Goal: Transaction & Acquisition: Book appointment/travel/reservation

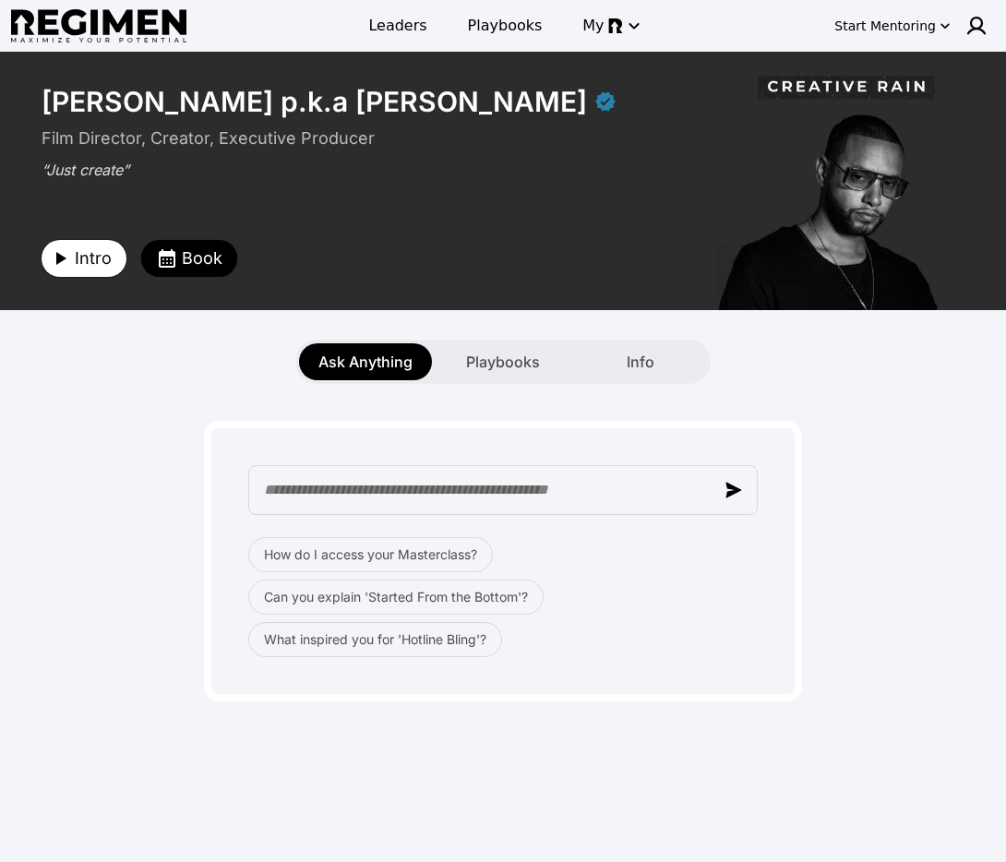
click at [88, 263] on span "Intro" at bounding box center [93, 258] width 37 height 26
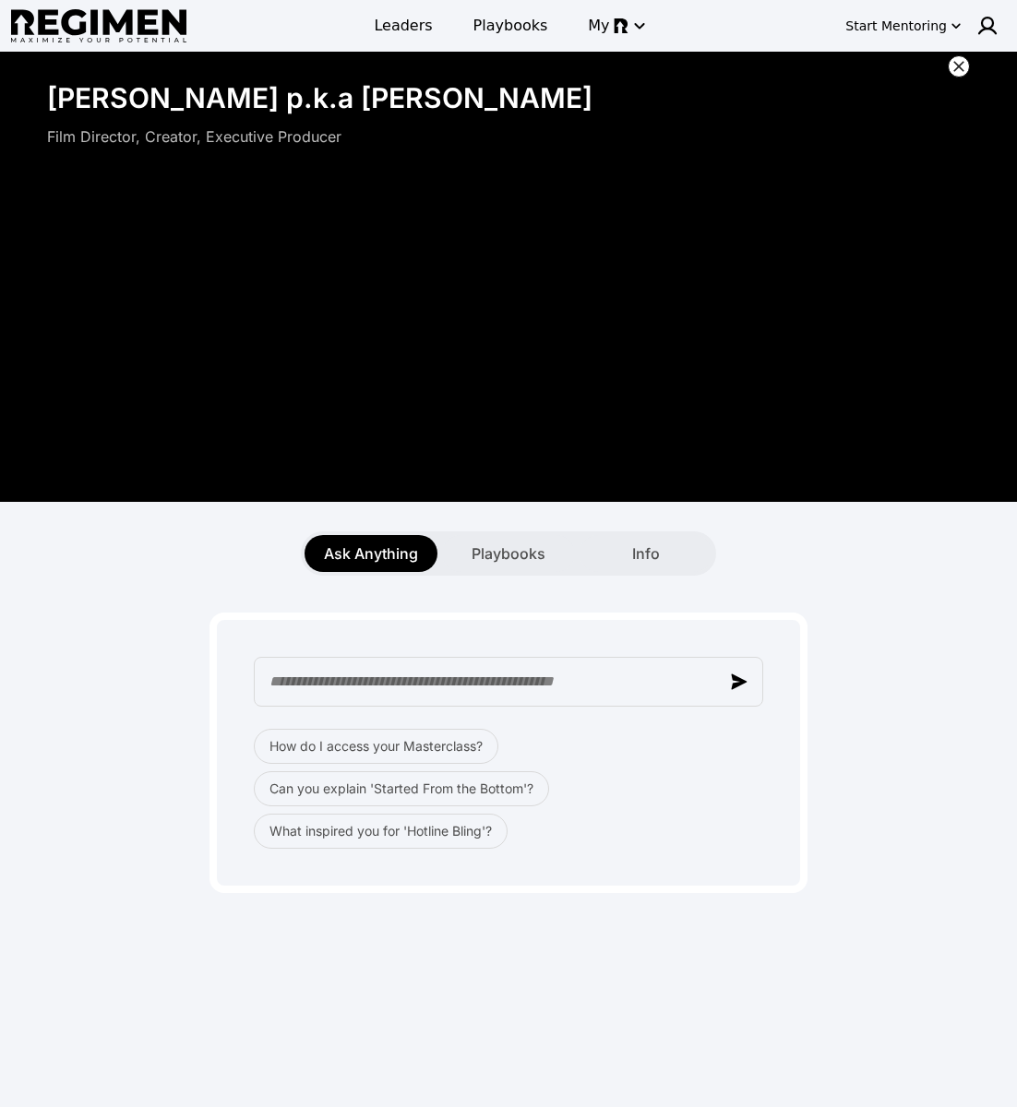
click at [956, 70] on icon at bounding box center [959, 66] width 18 height 18
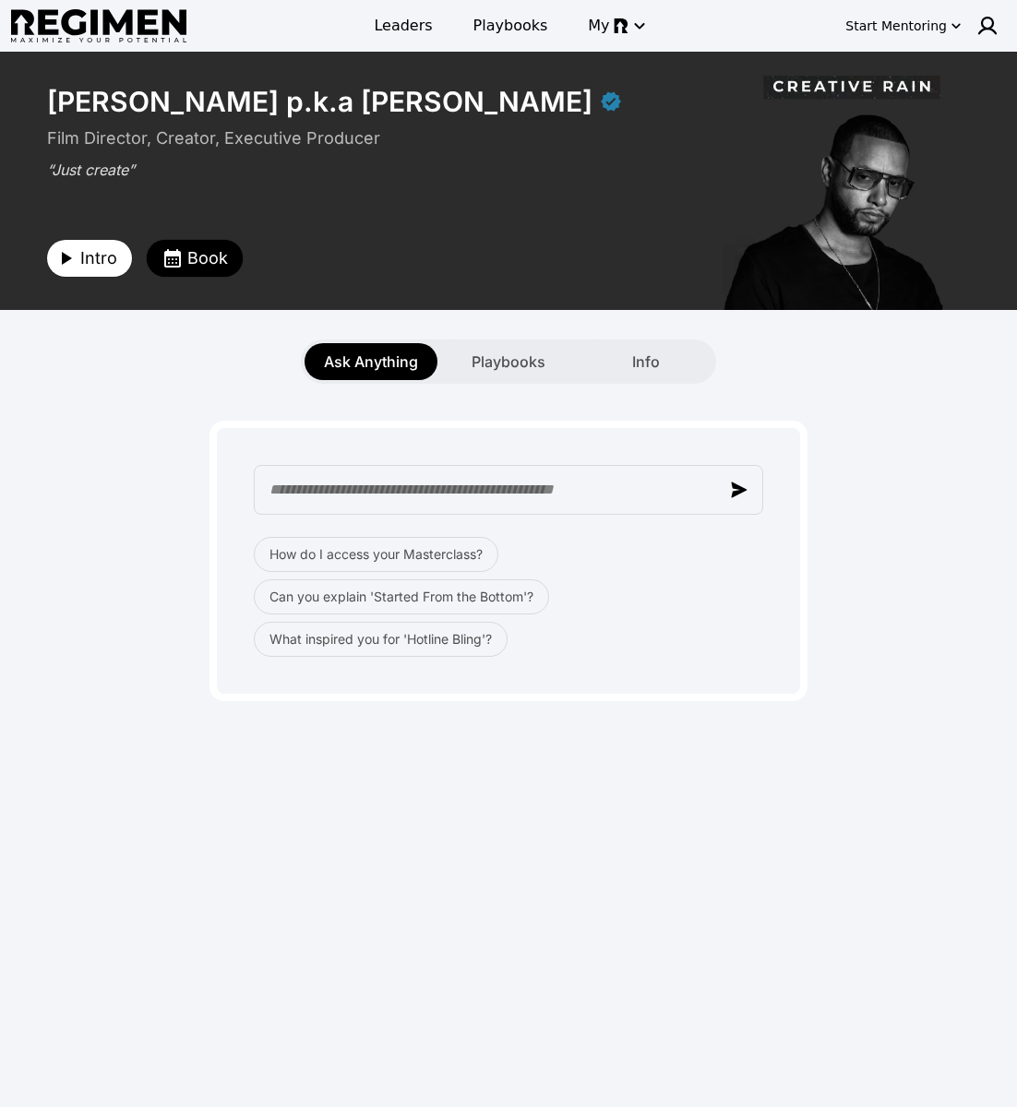
click at [357, 824] on div "**********" at bounding box center [508, 578] width 1017 height 1052
click at [485, 352] on span "Playbooks" at bounding box center [509, 362] width 74 height 22
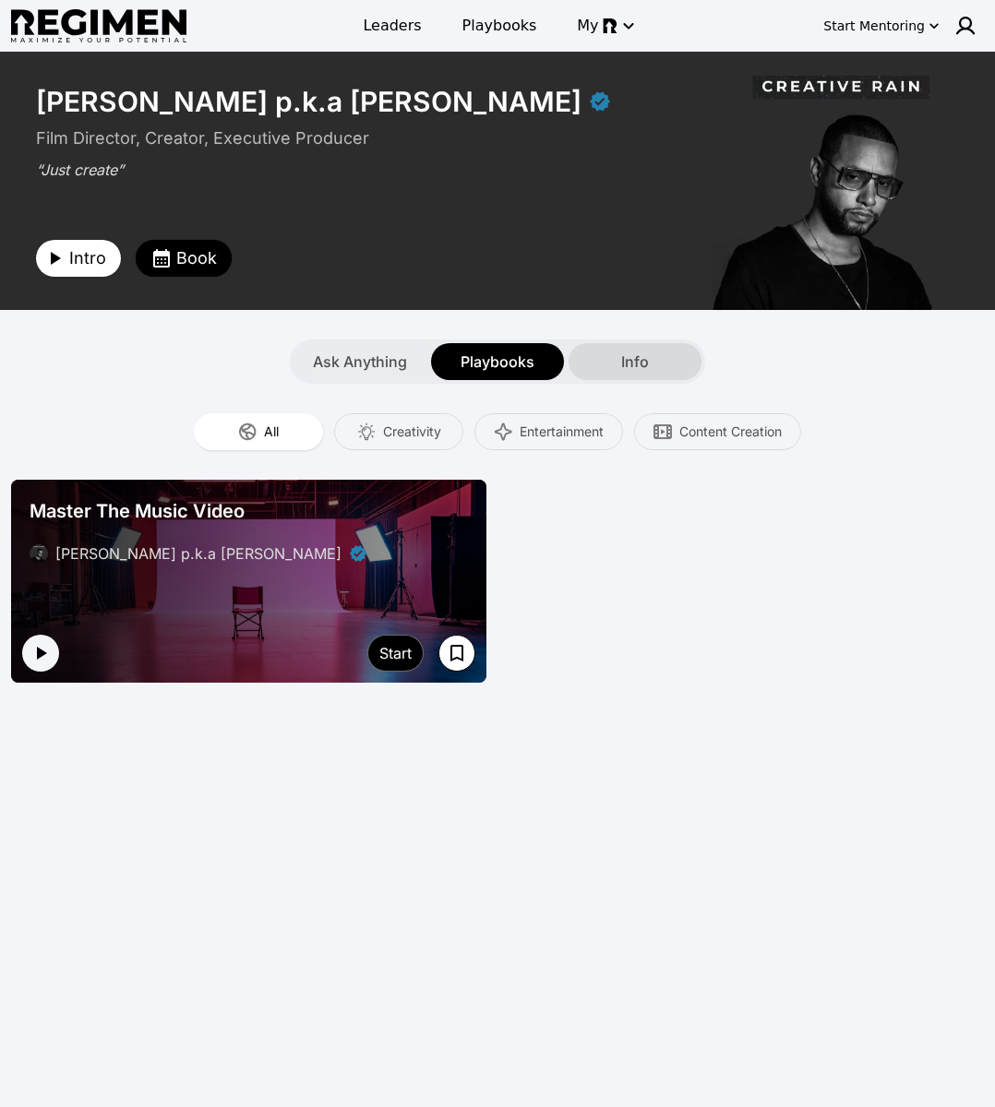
click at [632, 355] on span "Info" at bounding box center [635, 362] width 28 height 22
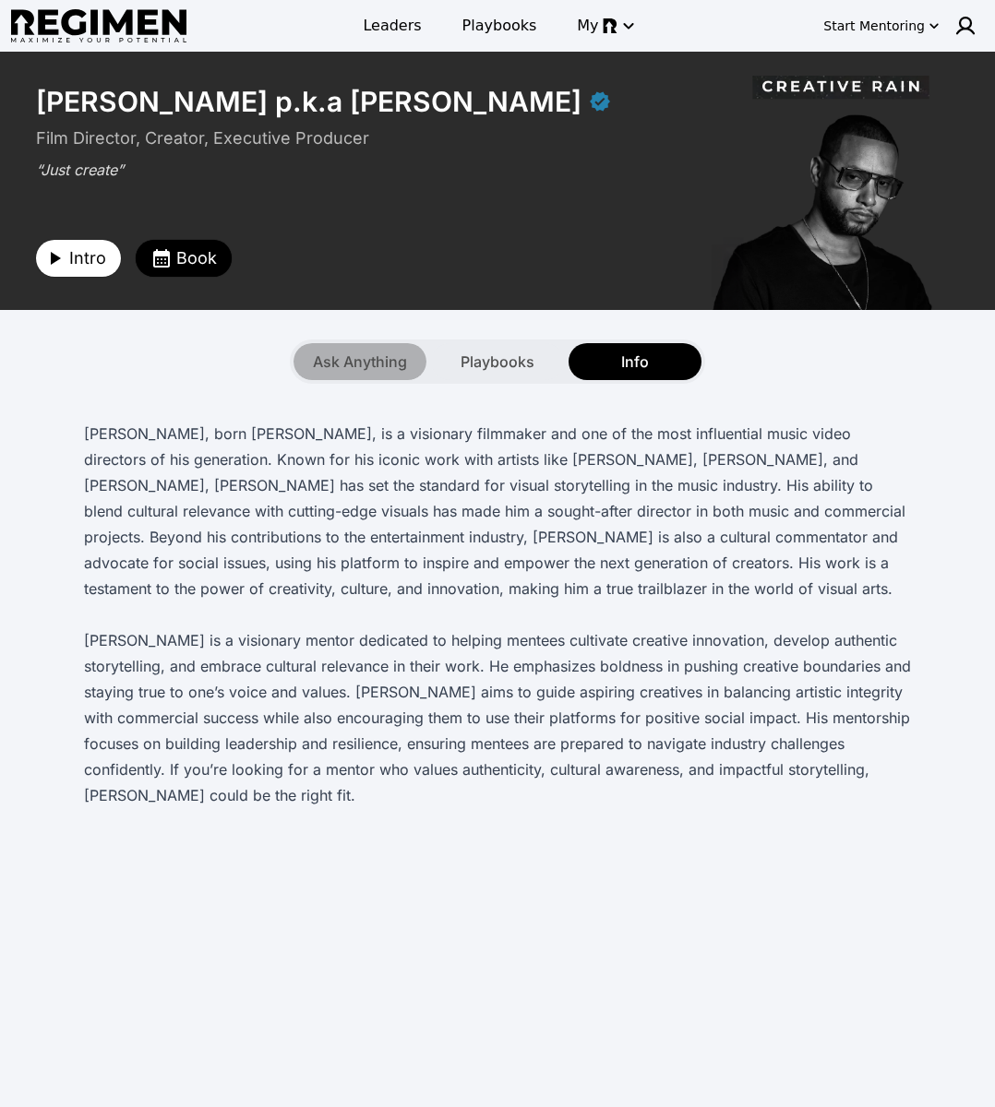
click at [406, 354] on span "Ask Anything" at bounding box center [360, 362] width 94 height 22
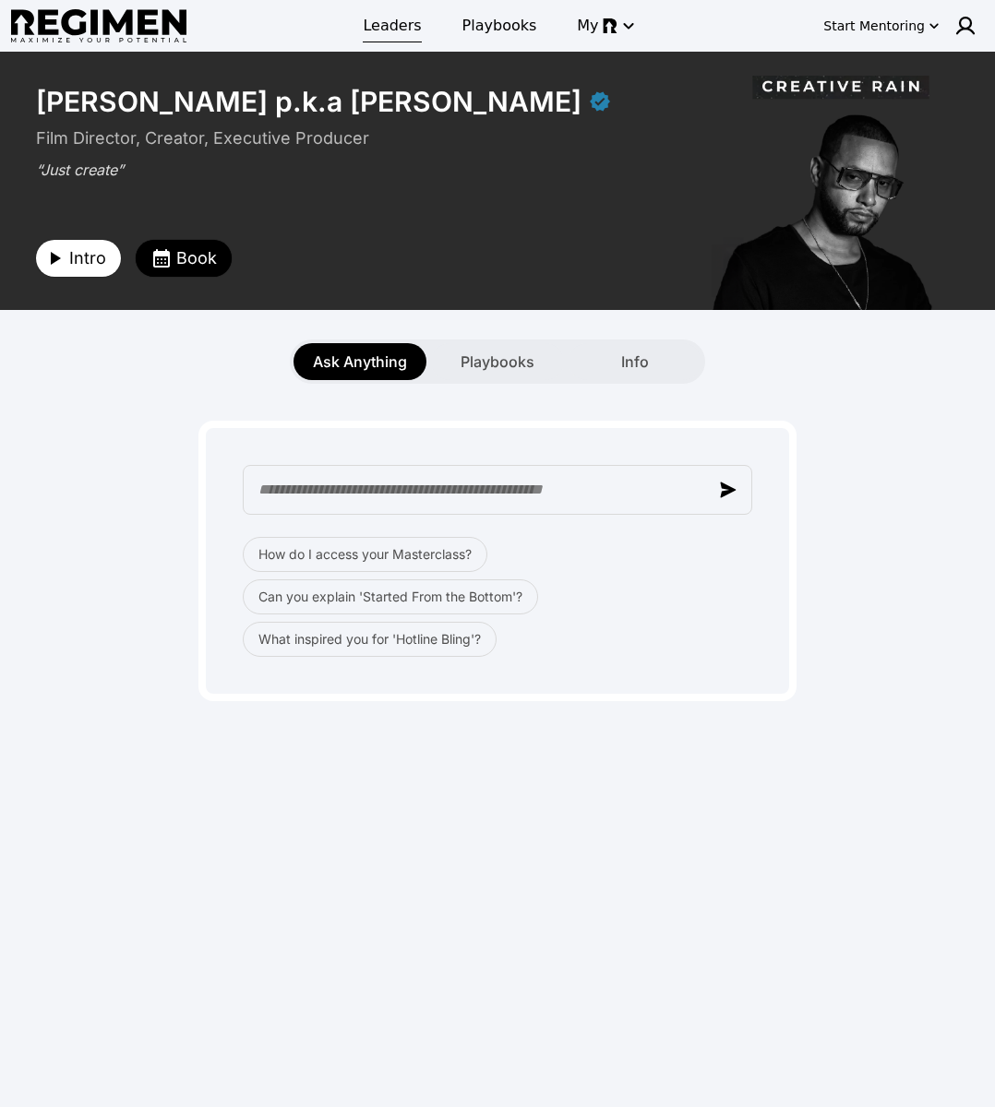
click at [406, 30] on span "Leaders" at bounding box center [392, 26] width 58 height 22
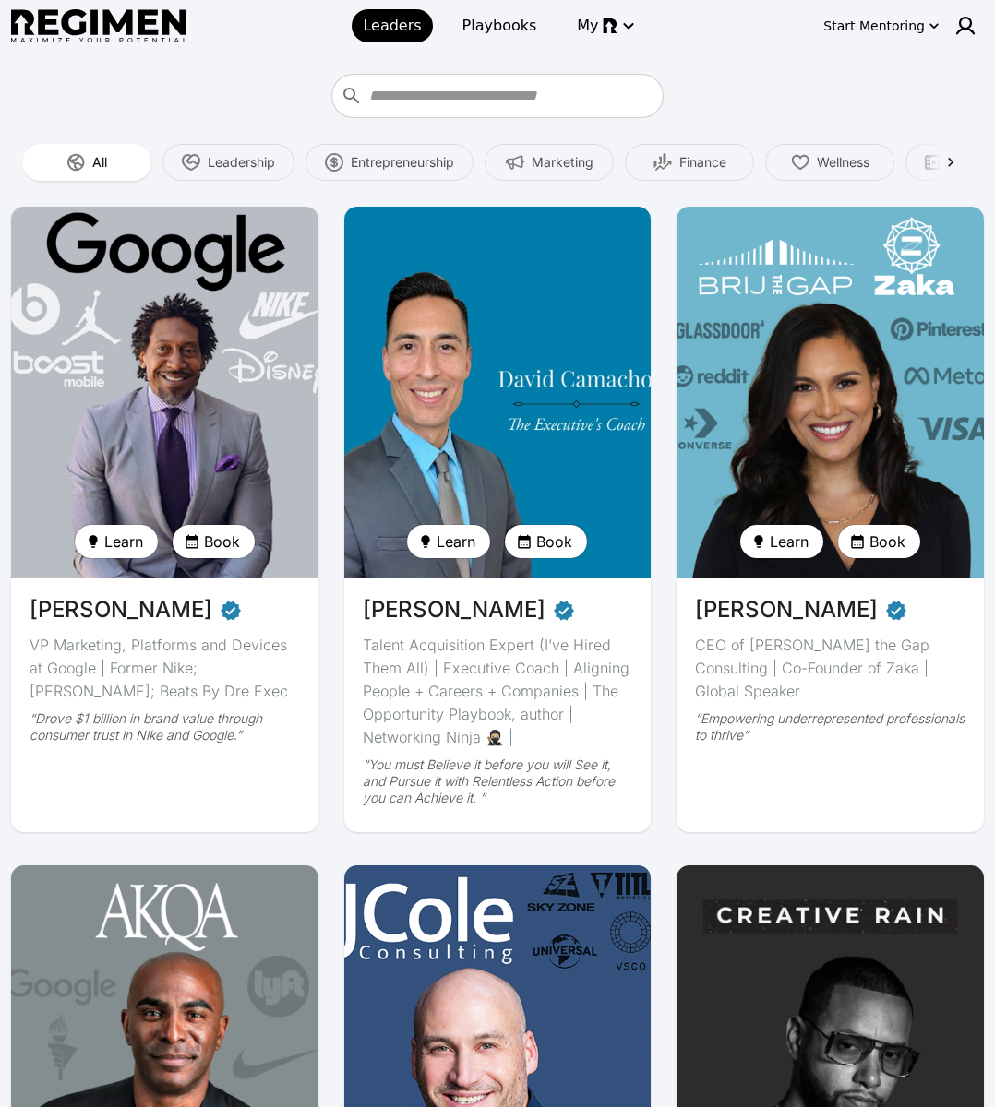
click at [269, 339] on img at bounding box center [164, 392] width 317 height 383
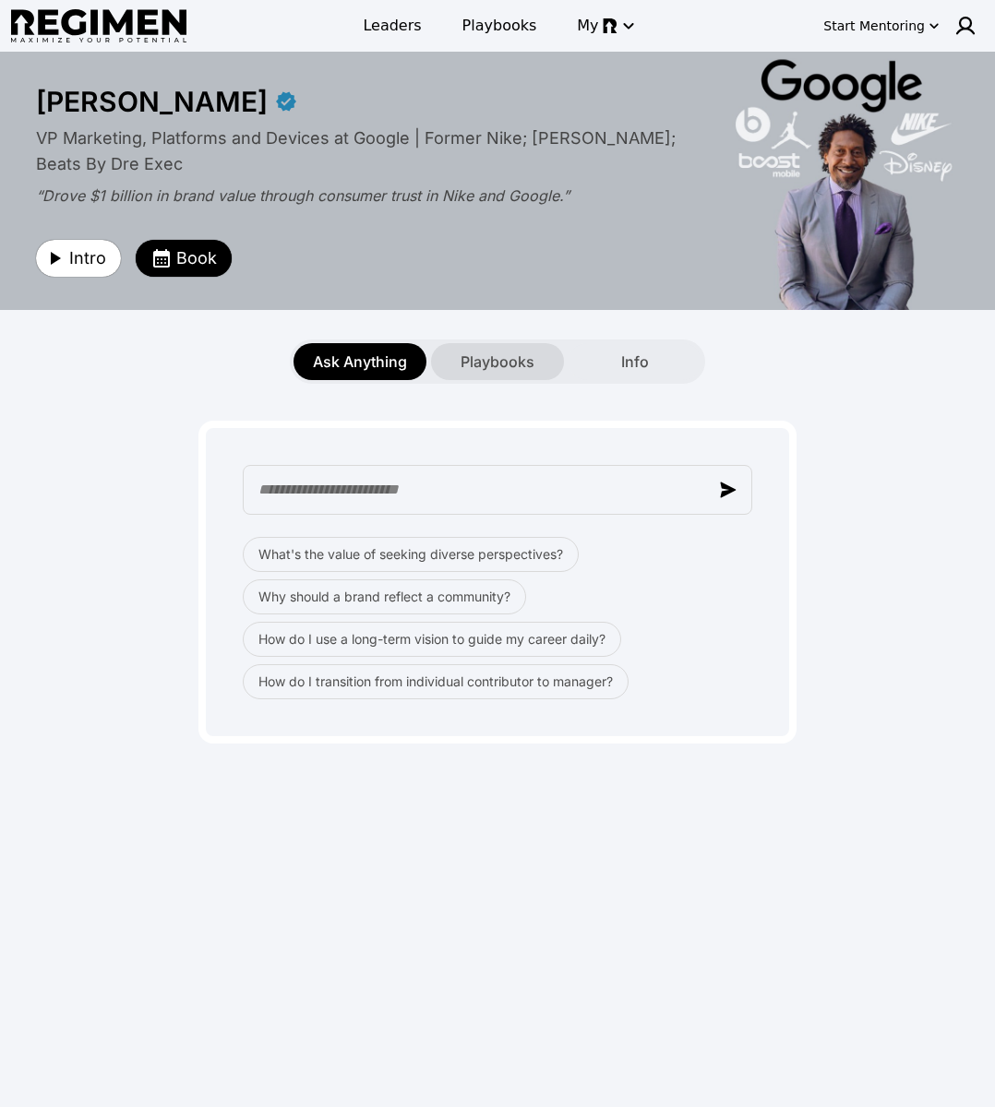
click at [487, 366] on span "Playbooks" at bounding box center [497, 362] width 74 height 22
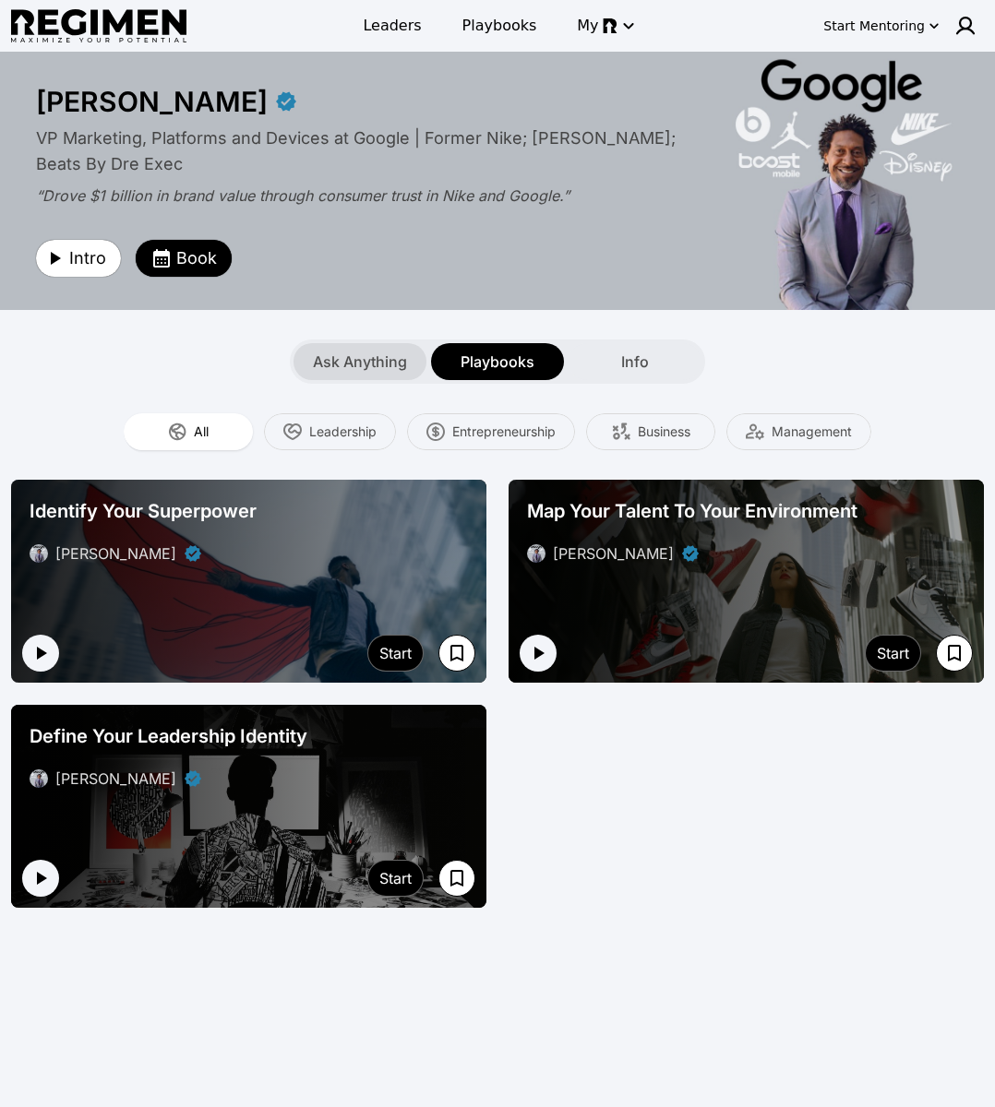
click at [382, 373] on div "Ask Anything" at bounding box center [359, 361] width 133 height 37
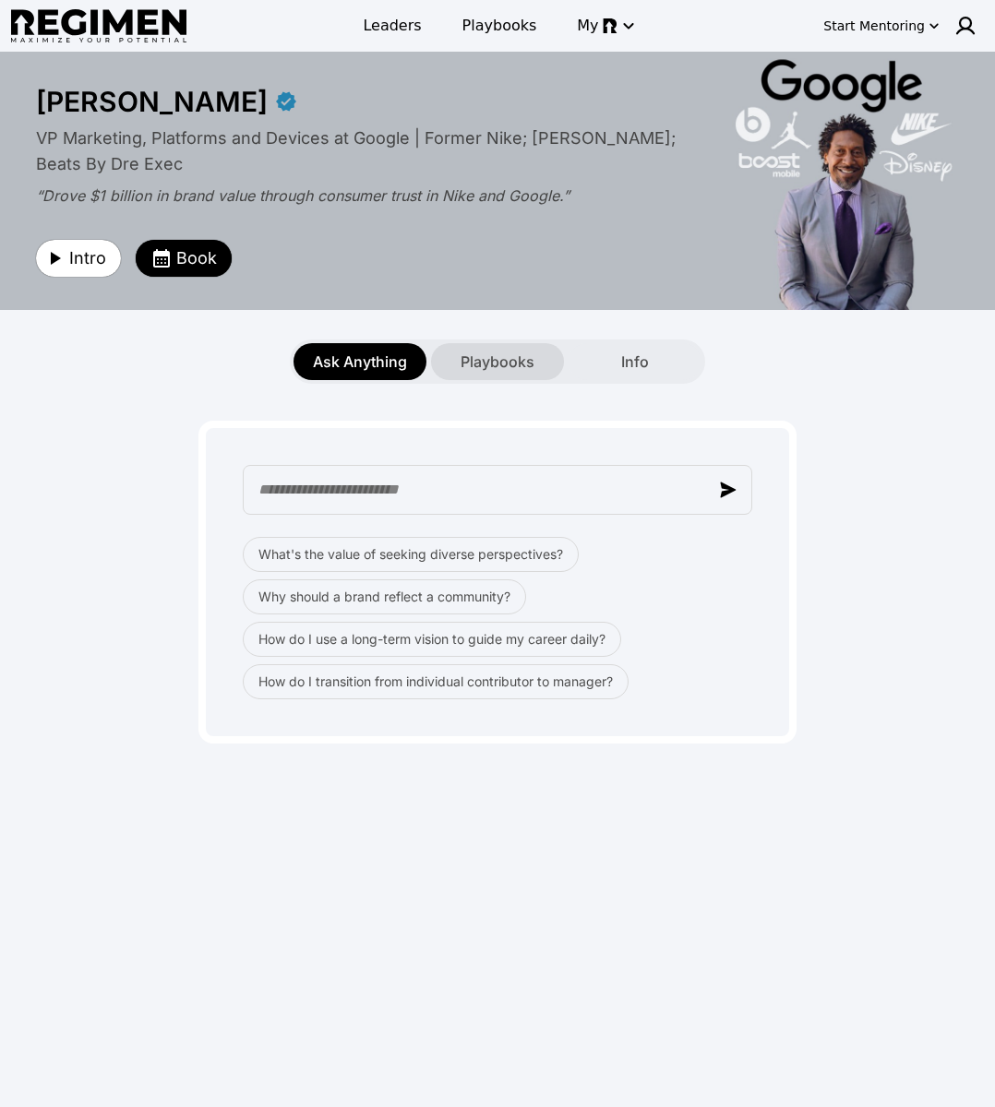
click at [496, 364] on span "Playbooks" at bounding box center [497, 362] width 74 height 22
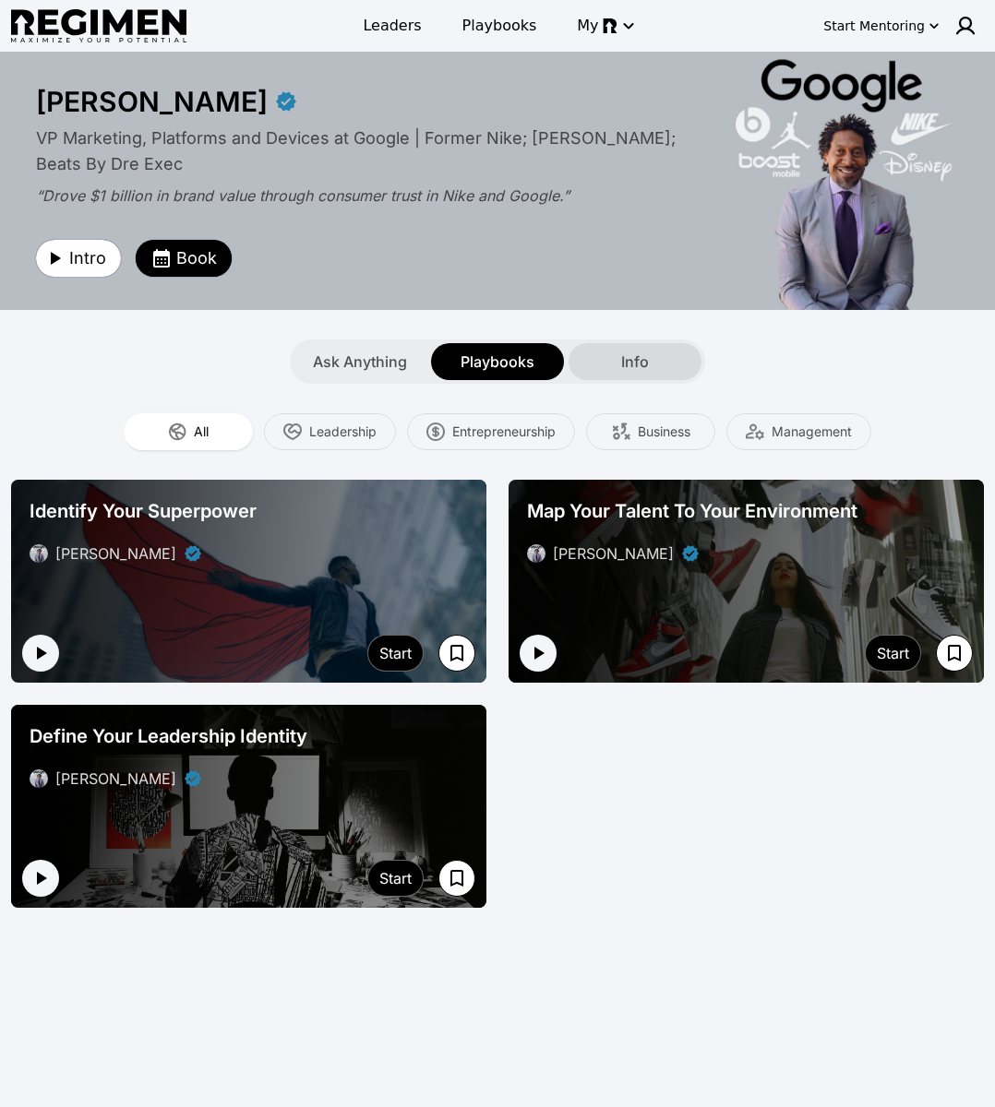
click at [629, 363] on span "Info" at bounding box center [635, 362] width 28 height 22
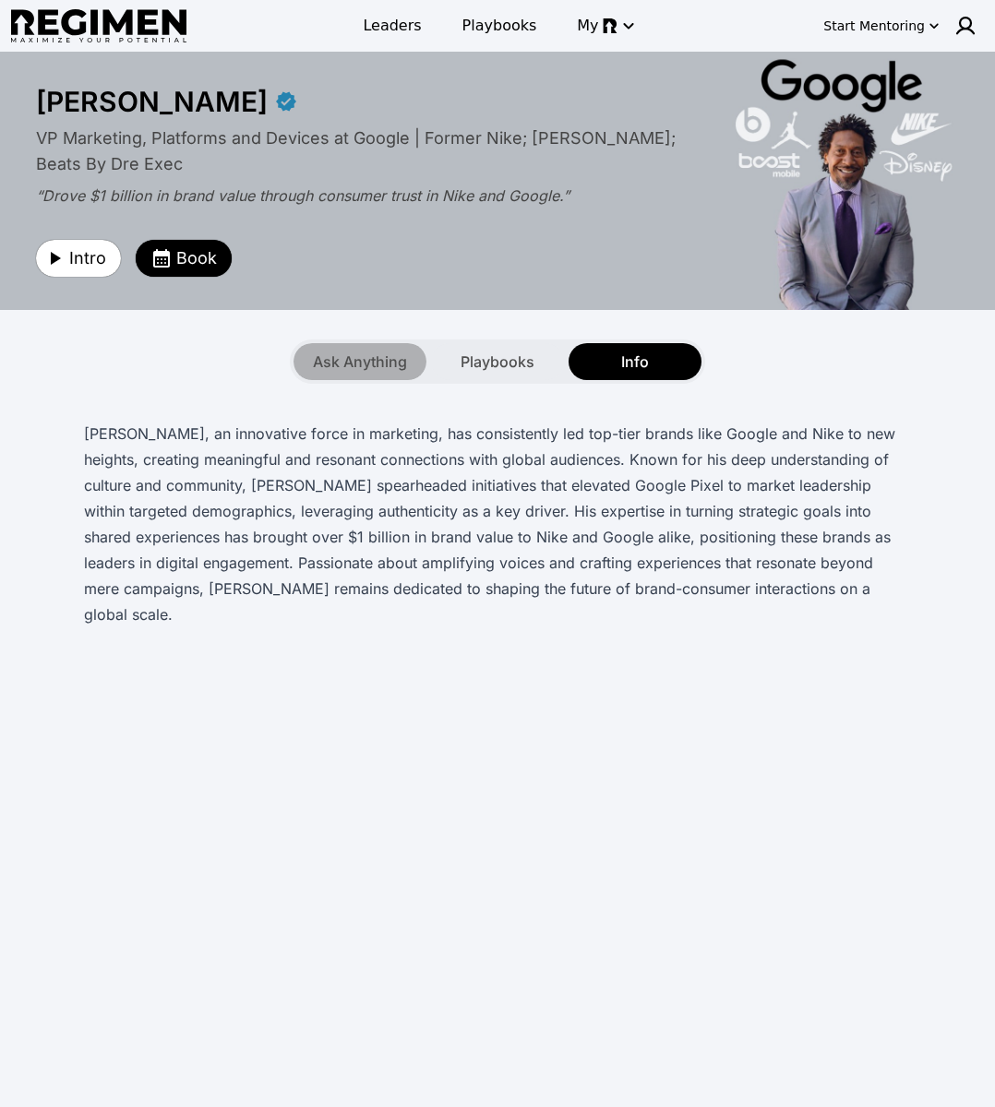
click at [376, 366] on span "Ask Anything" at bounding box center [360, 362] width 94 height 22
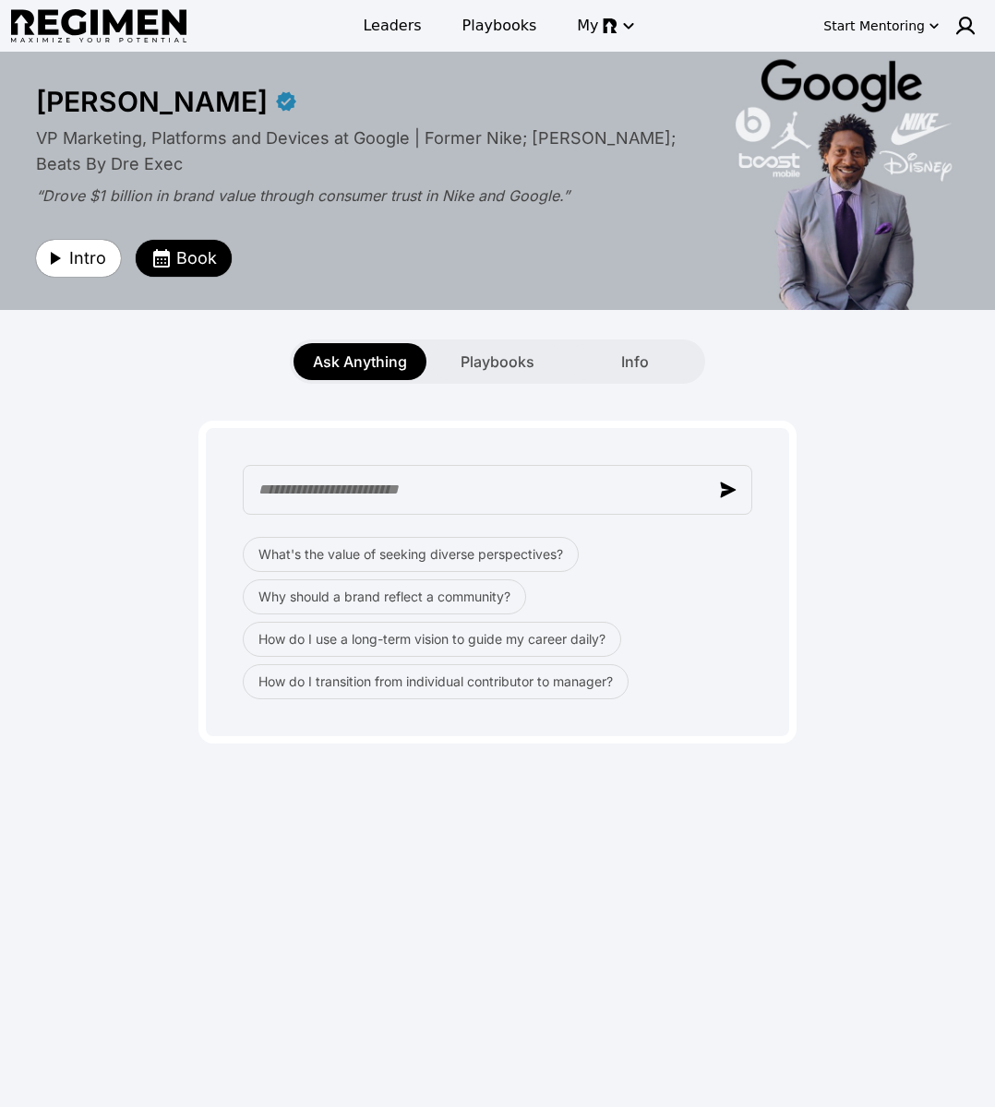
click at [927, 536] on div "What's the value of seeking diverse perspectives? Why should a brand reflect a …" at bounding box center [497, 564] width 973 height 360
click at [852, 412] on div "What's the value of seeking diverse perspectives? Why should a brand reflect a …" at bounding box center [497, 564] width 973 height 360
click at [69, 360] on div "Ask Anything Playbooks Info" at bounding box center [497, 362] width 995 height 44
click at [153, 268] on button "Book" at bounding box center [184, 258] width 96 height 37
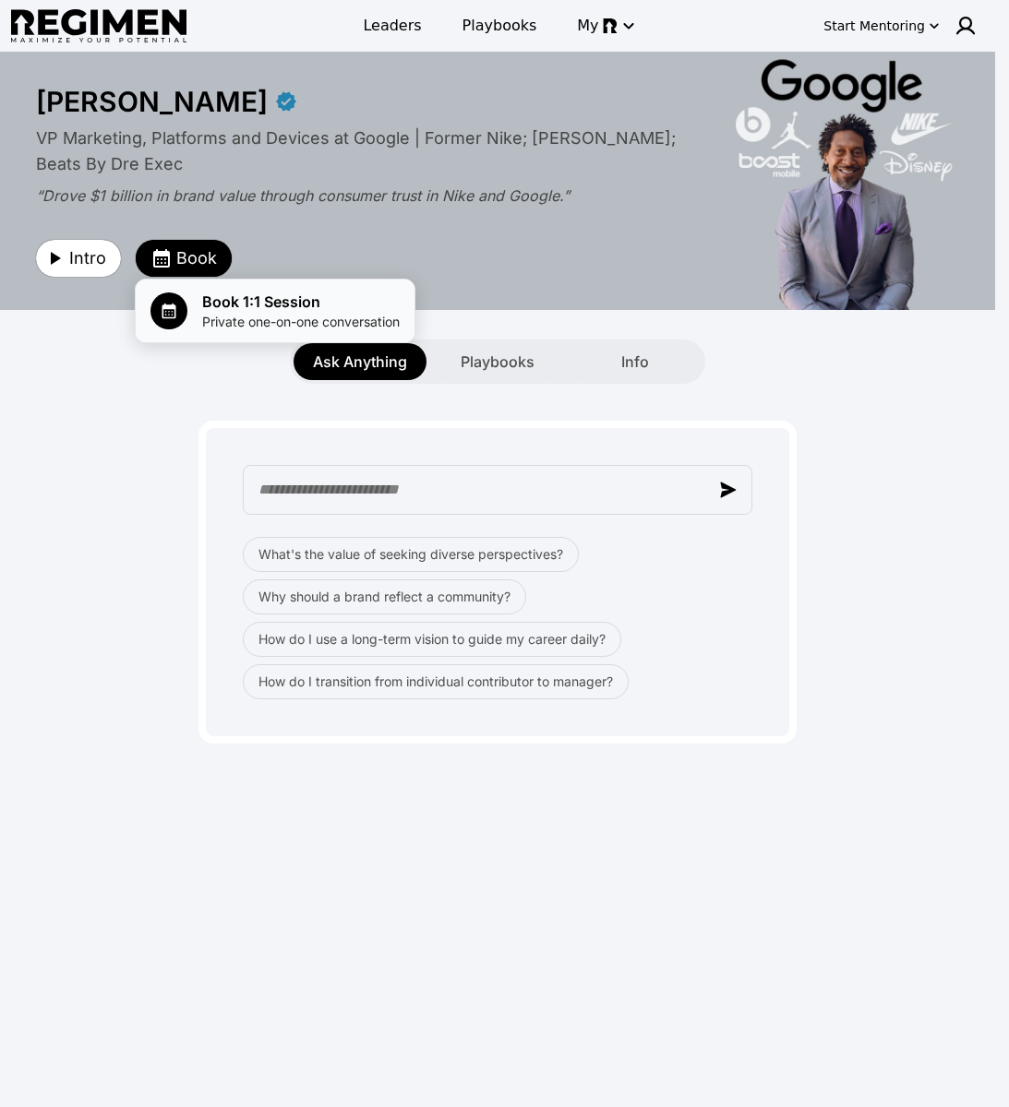
click at [191, 323] on div "Book 1:1 Session Private one-on-one conversation" at bounding box center [274, 311] width 249 height 41
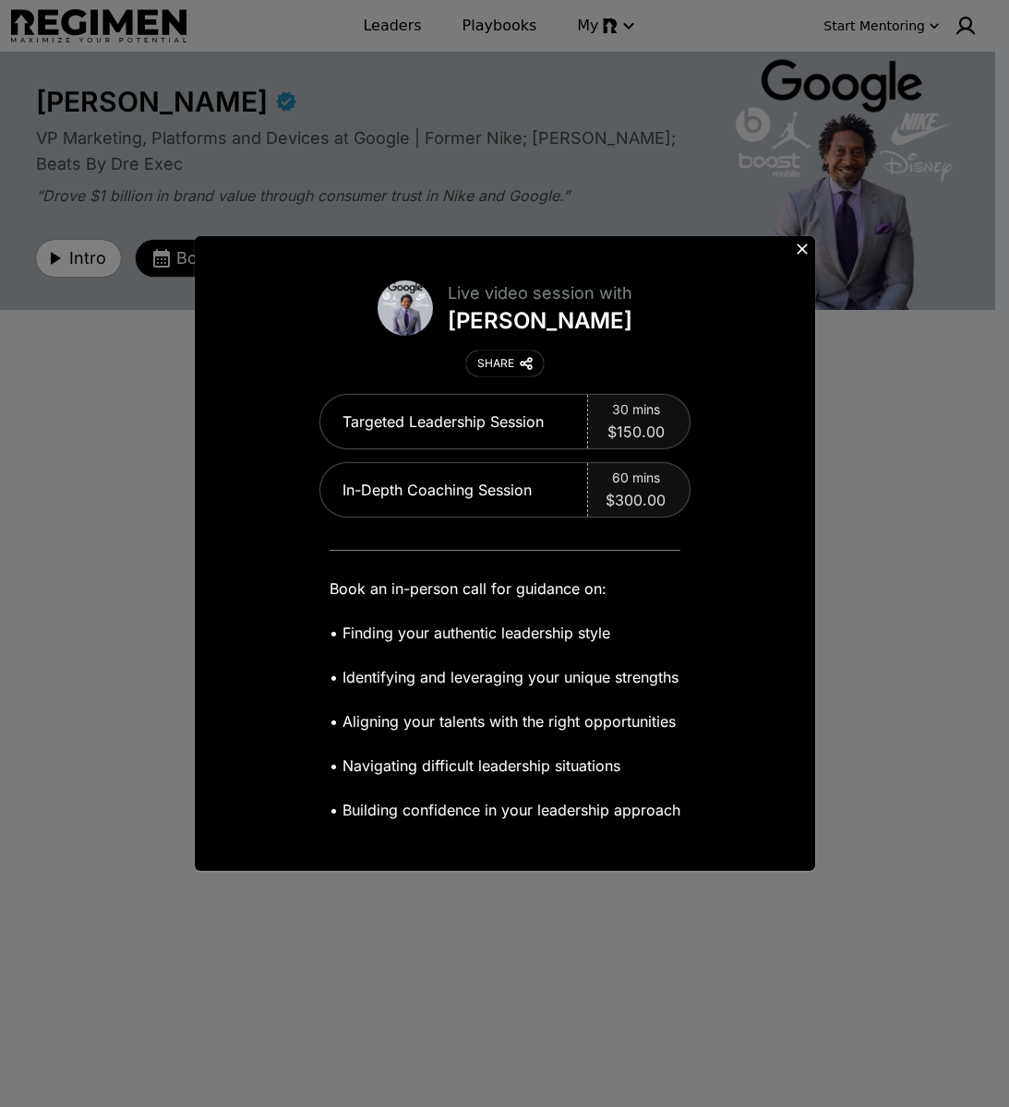
click at [791, 245] on button at bounding box center [802, 249] width 26 height 26
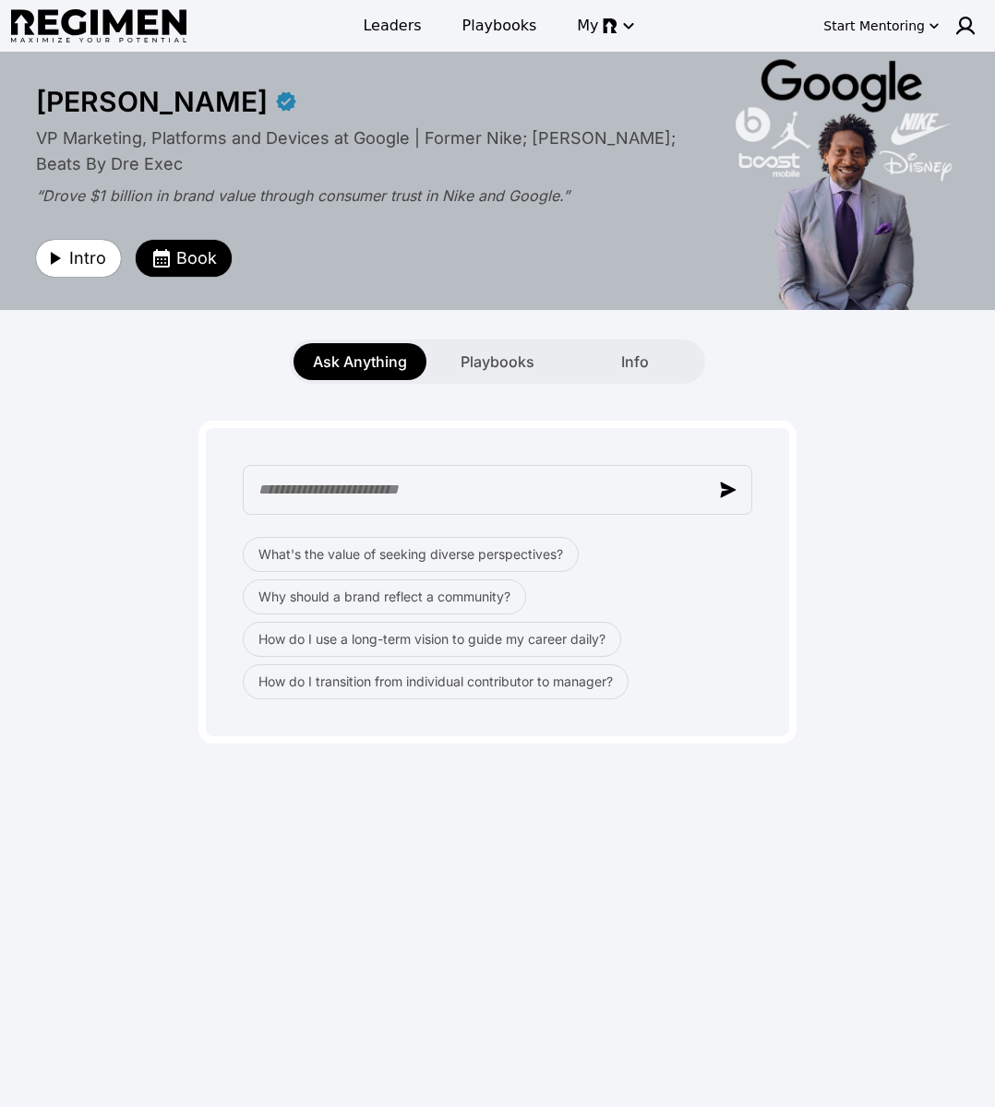
click at [830, 342] on div "Ask Anything Playbooks Info" at bounding box center [497, 362] width 995 height 44
click at [484, 793] on div "**********" at bounding box center [497, 578] width 995 height 1052
click at [403, 601] on button "Why should a brand reflect a community?" at bounding box center [384, 596] width 283 height 35
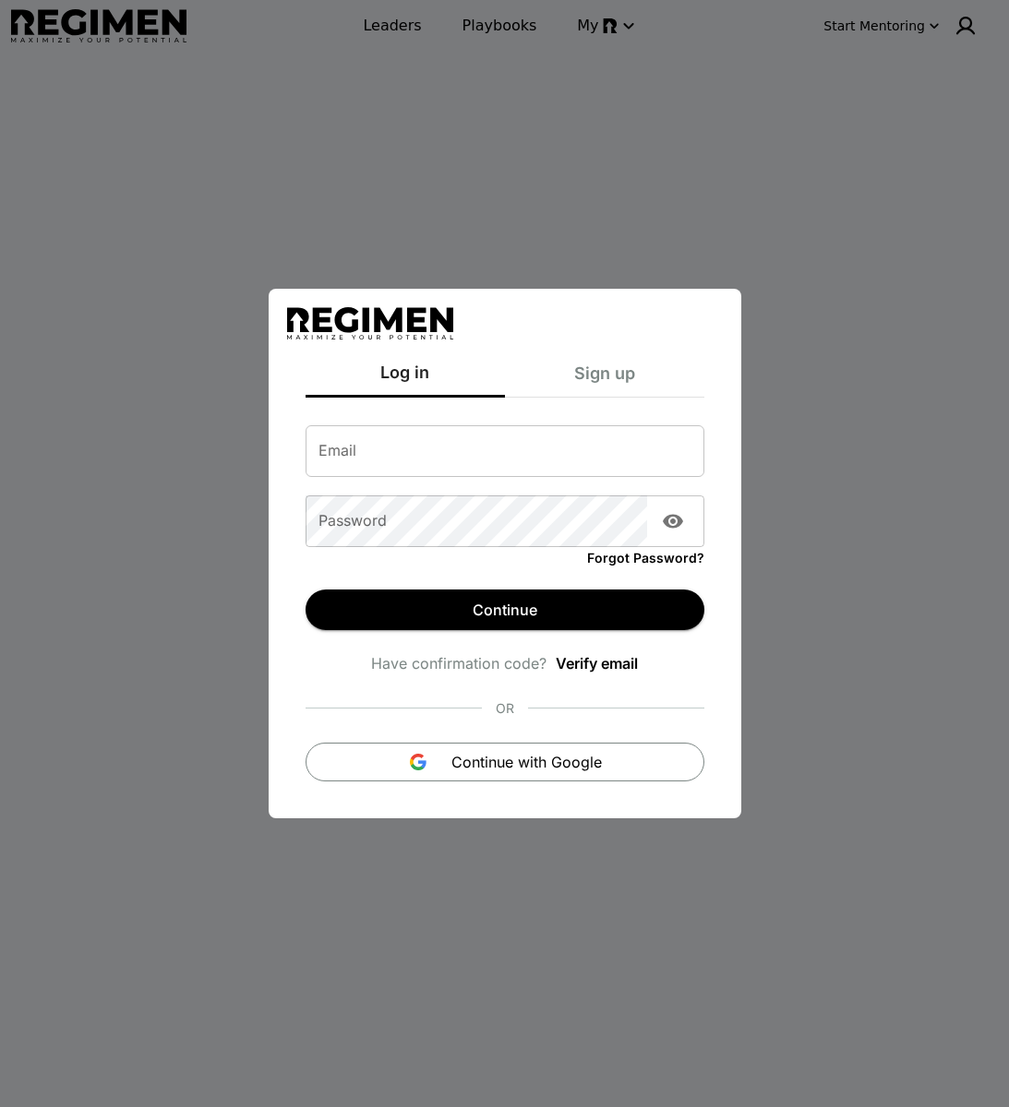
type input "**********"
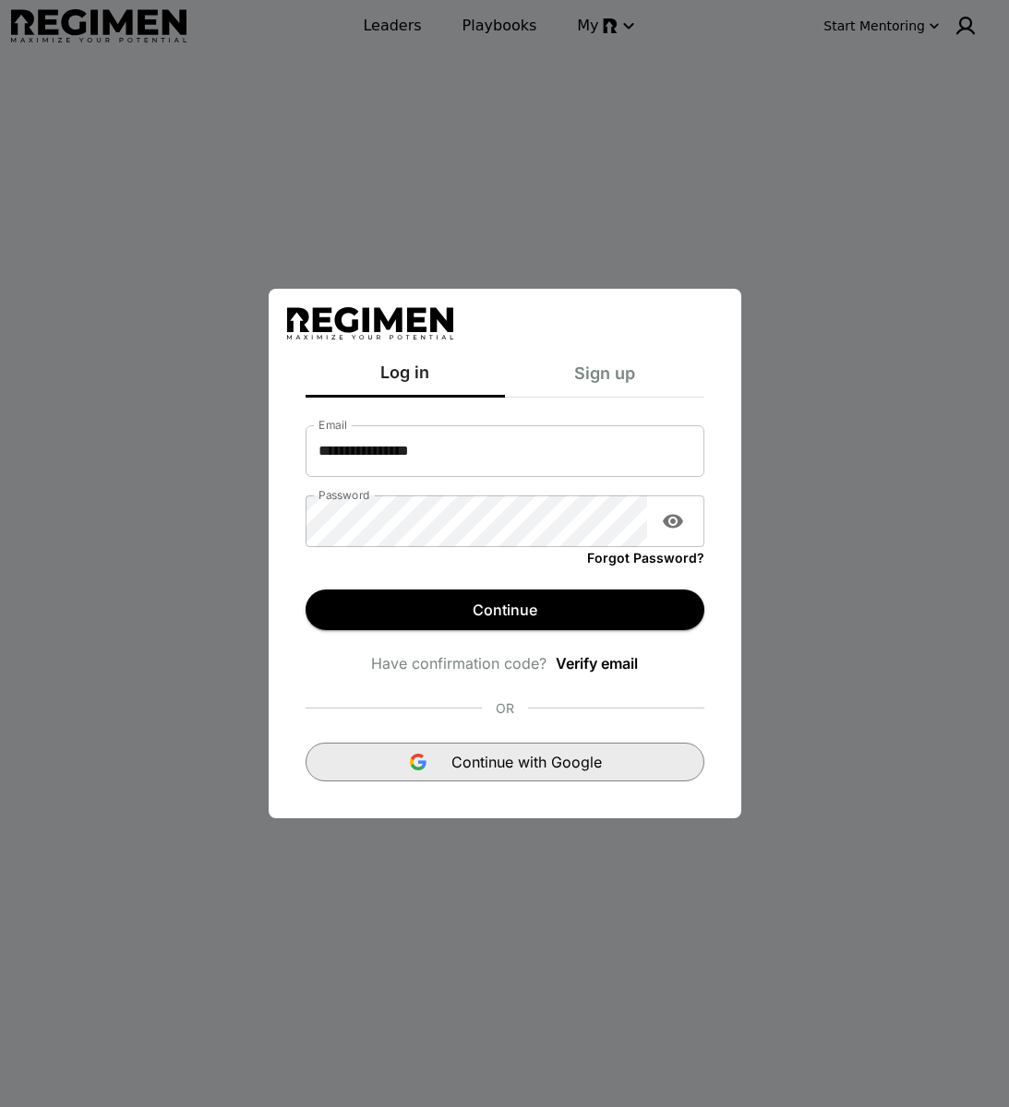
click at [533, 777] on button "Continue with Google" at bounding box center [504, 762] width 399 height 39
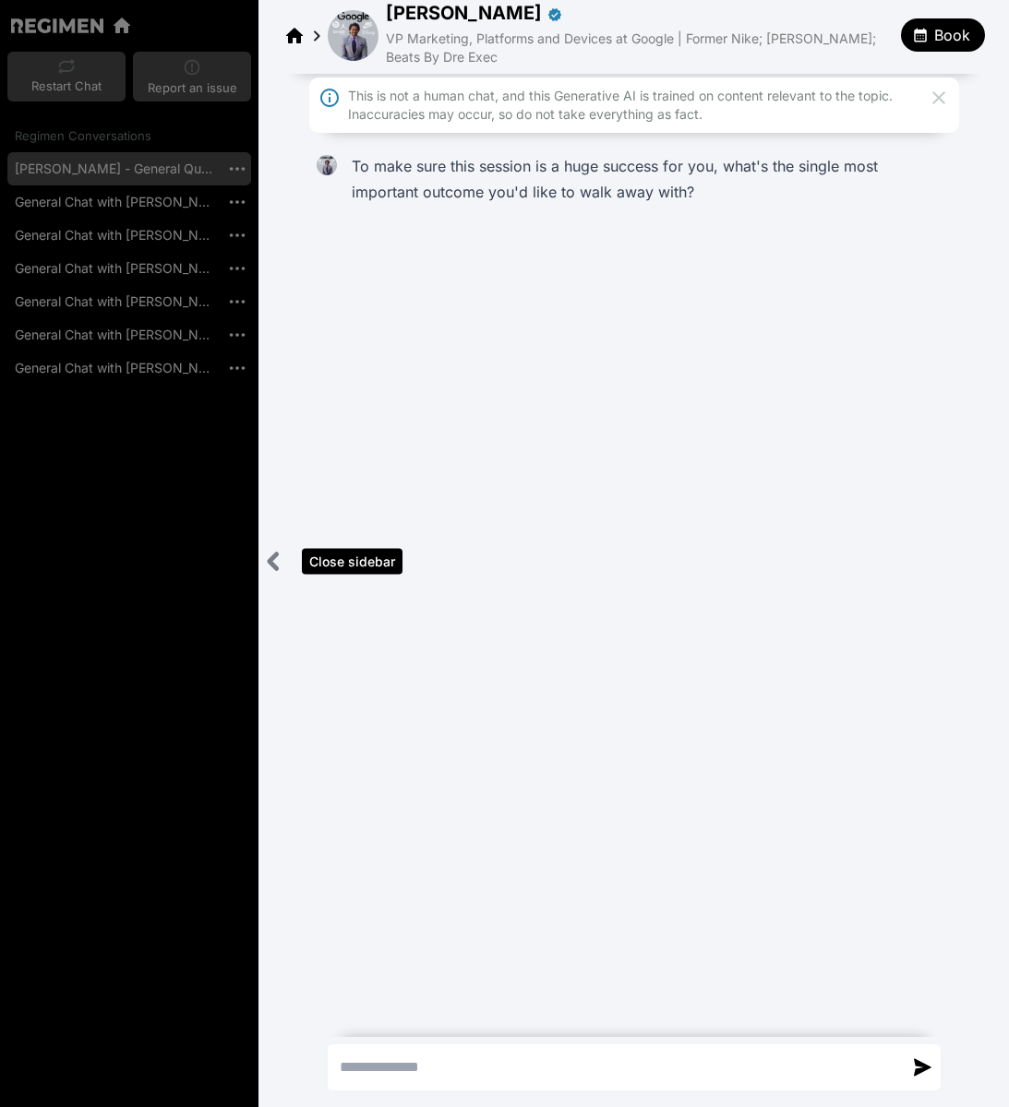
click at [273, 563] on icon "Close sidebar" at bounding box center [272, 562] width 7 height 15
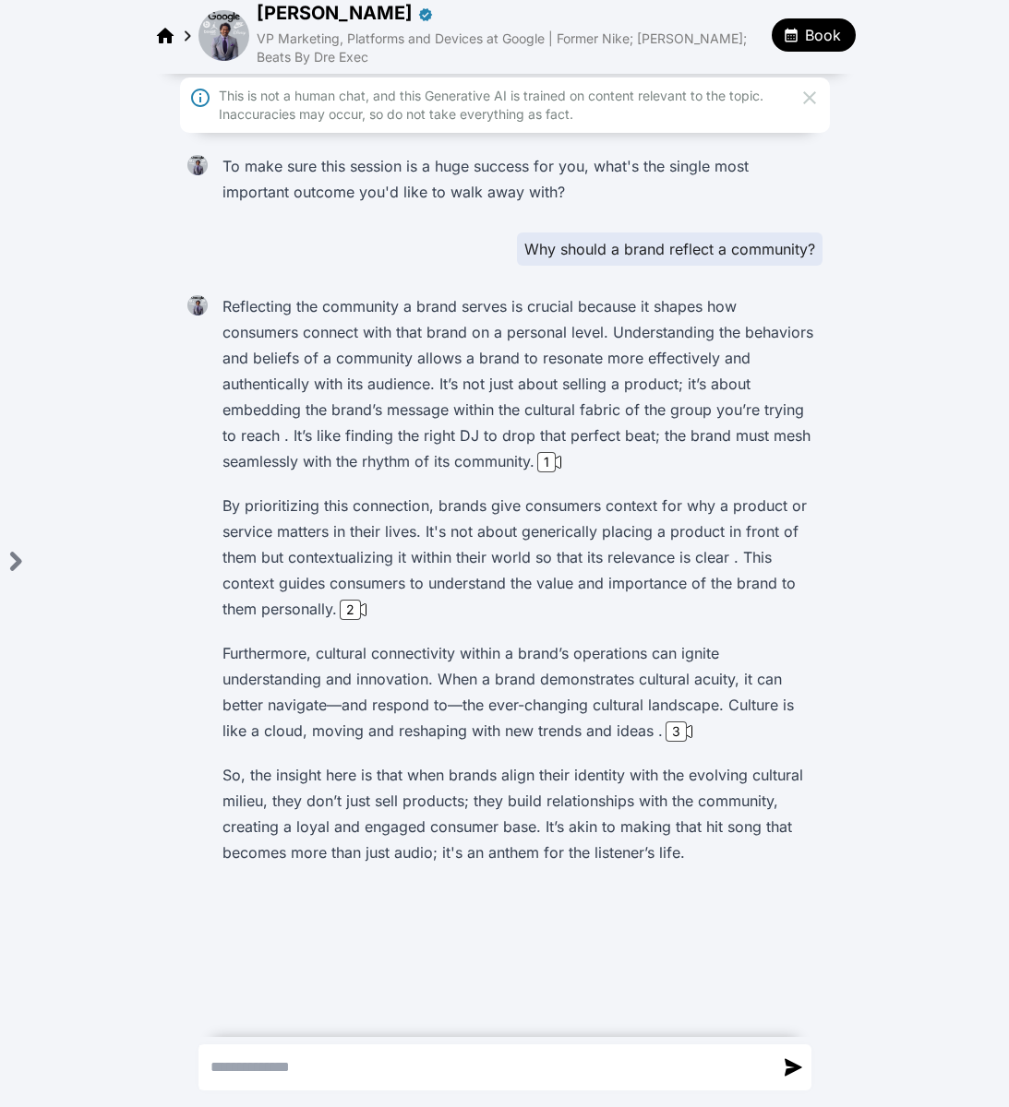
click at [716, 459] on p "Reflecting the community a brand serves is crucial because it shapes how consum…" at bounding box center [518, 383] width 592 height 181
click at [555, 471] on div "1" at bounding box center [546, 462] width 18 height 20
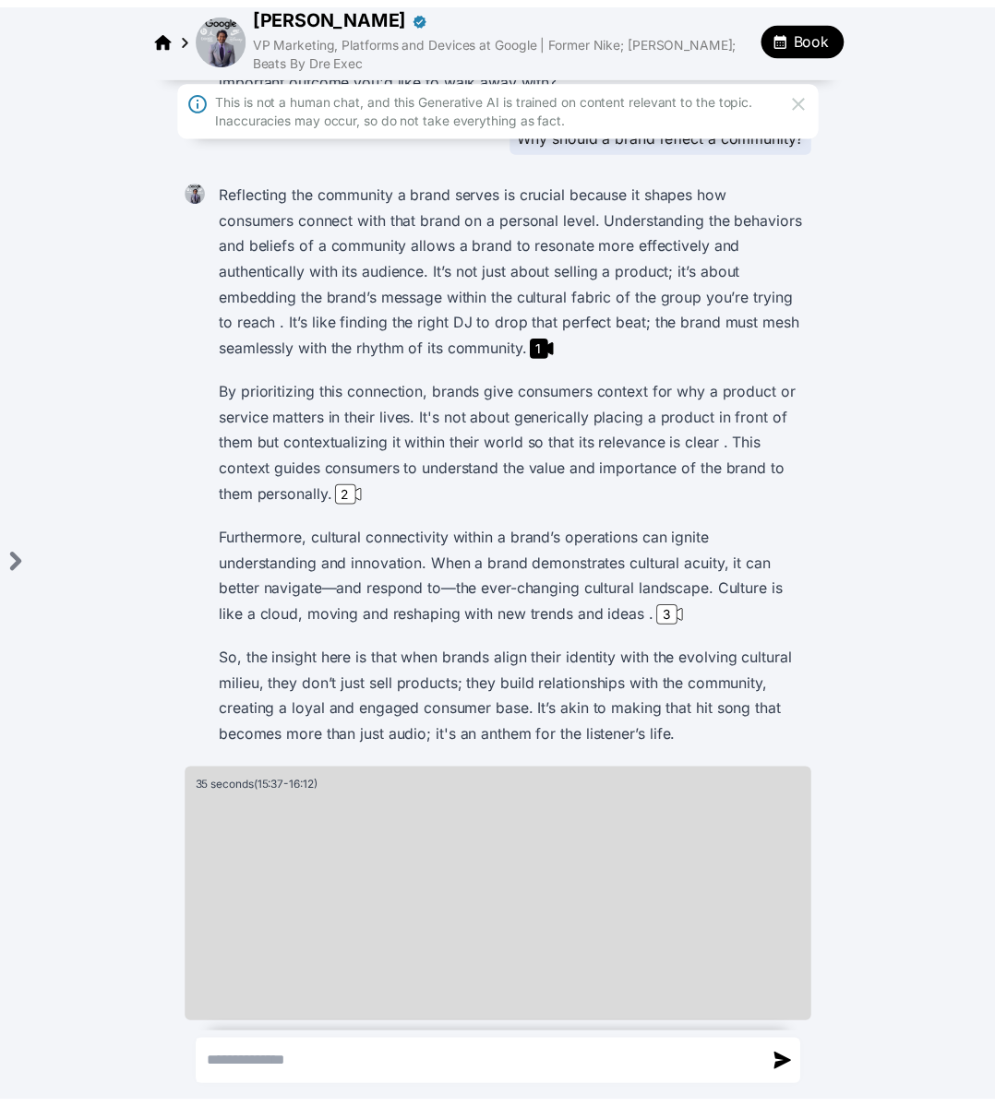
scroll to position [131, 0]
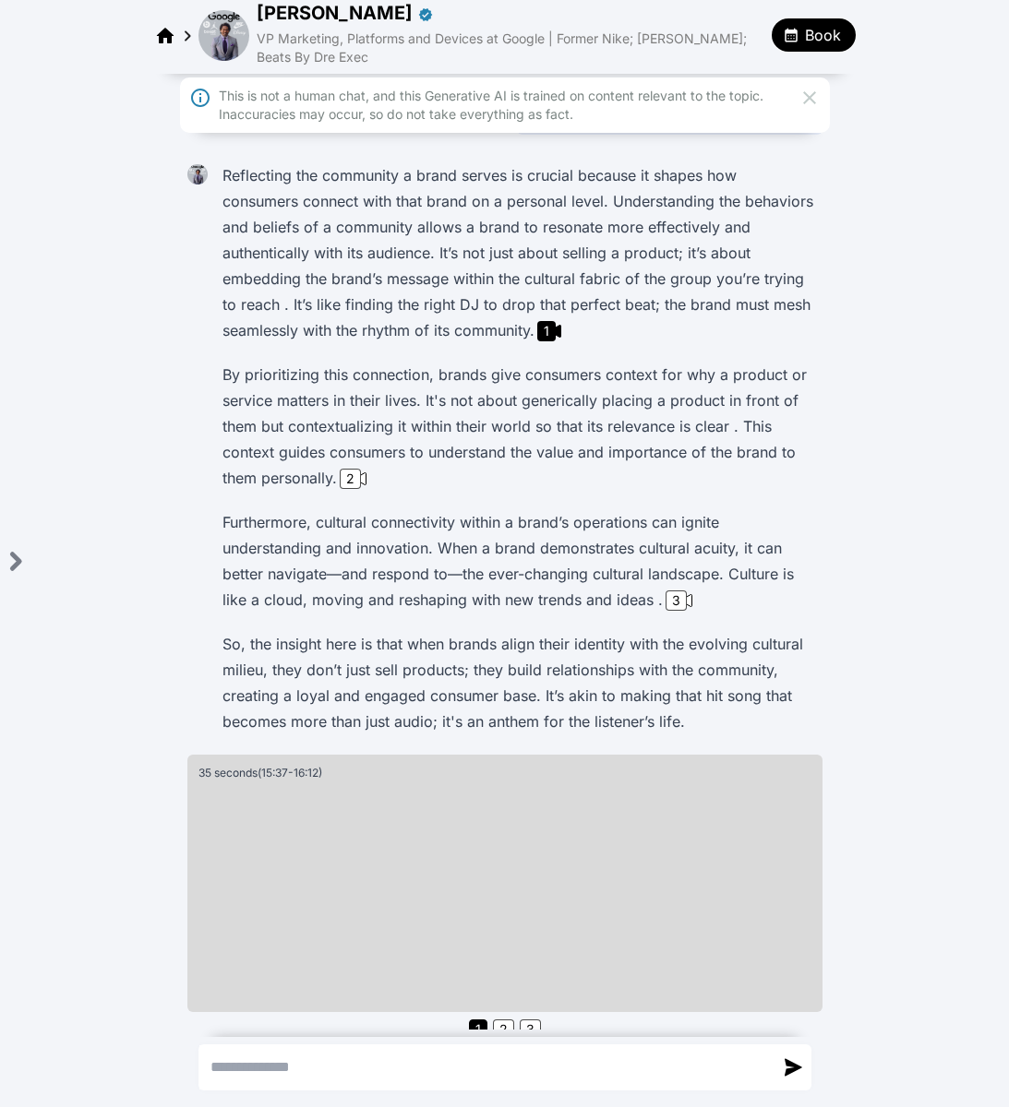
click at [844, 32] on button "Book" at bounding box center [813, 34] width 84 height 33
click at [808, 311] on div at bounding box center [504, 553] width 1009 height 1107
click at [811, 31] on span "Book" at bounding box center [823, 35] width 36 height 22
click at [818, 92] on span "Private one-on-one conversation" at bounding box center [875, 97] width 197 height 18
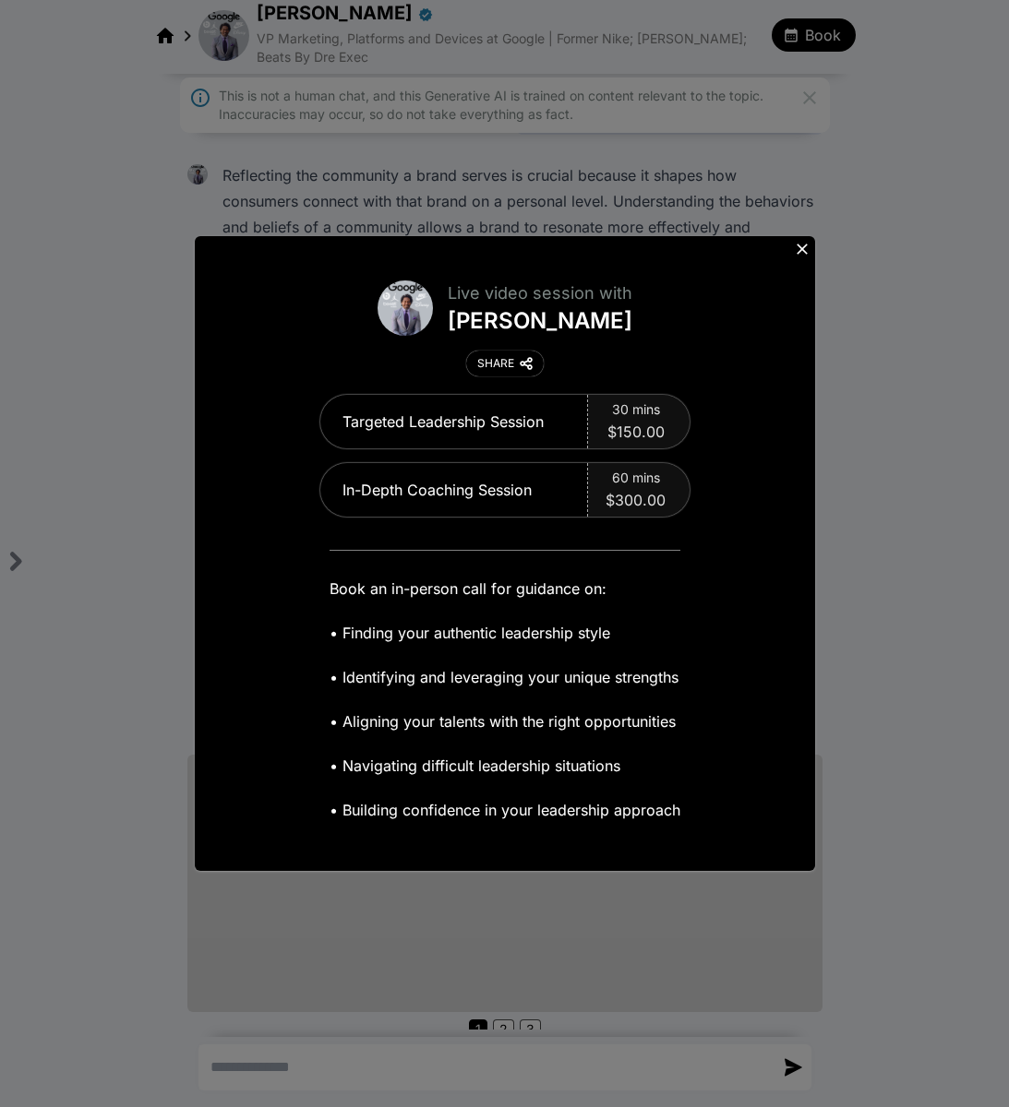
click at [805, 245] on icon at bounding box center [801, 249] width 11 height 11
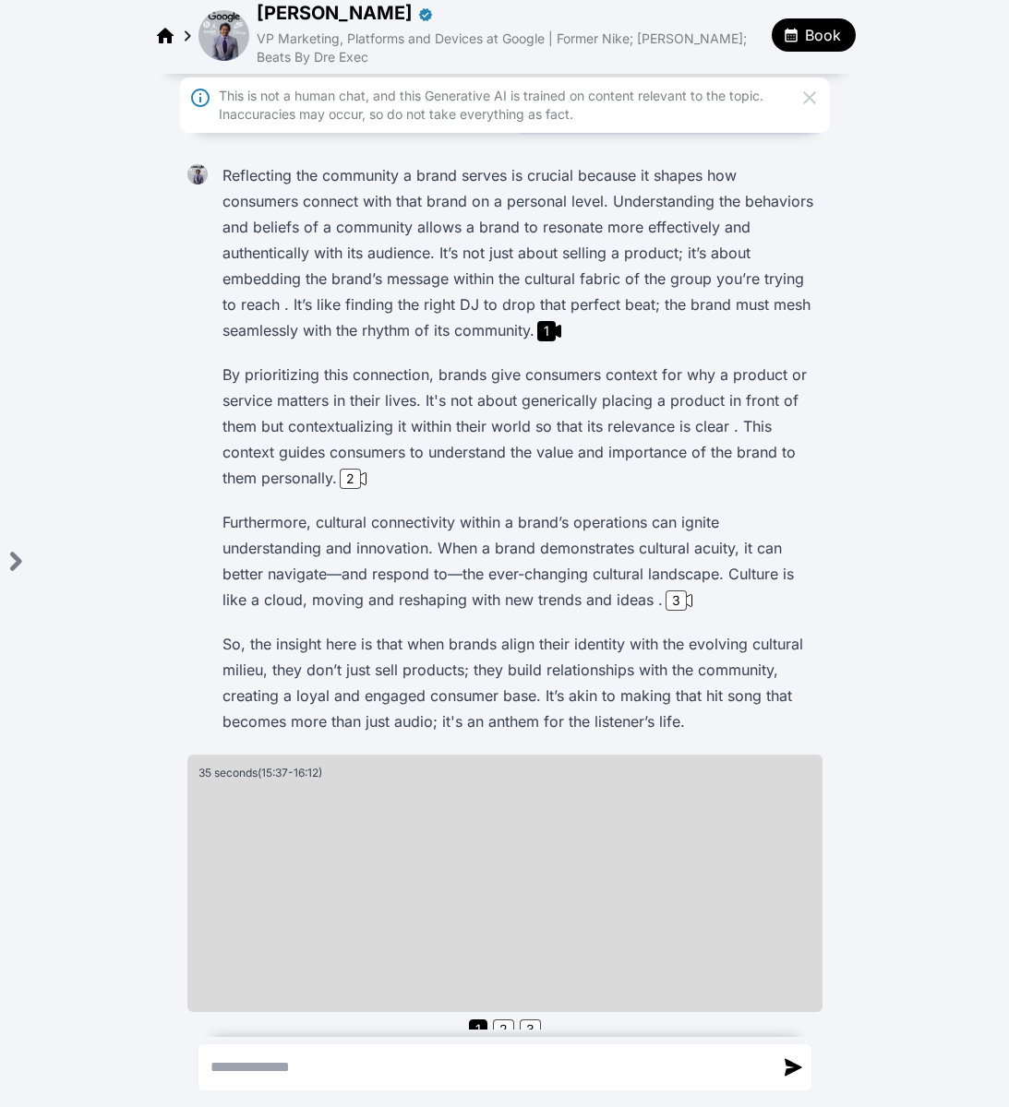
click at [226, 50] on img at bounding box center [223, 35] width 51 height 51
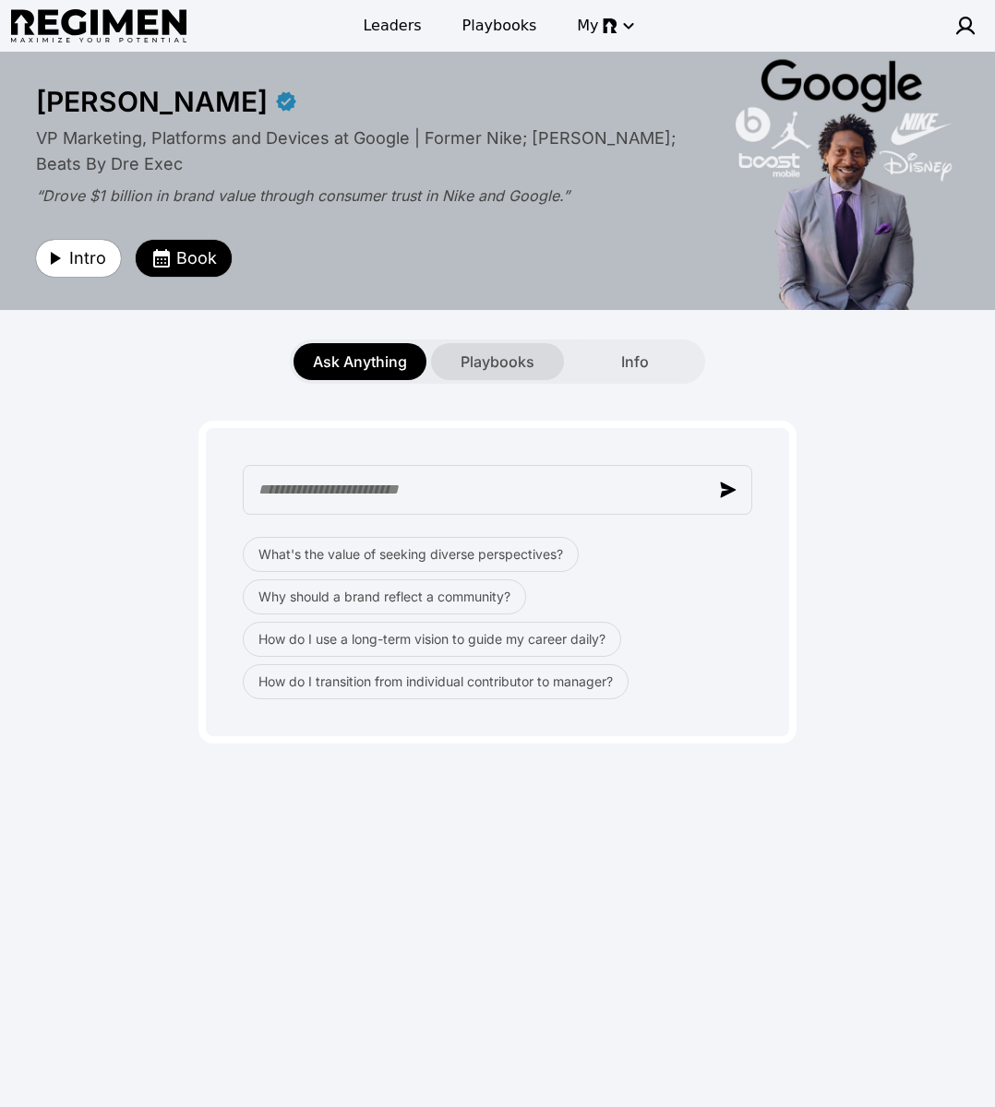
click at [504, 357] on span "Playbooks" at bounding box center [497, 362] width 74 height 22
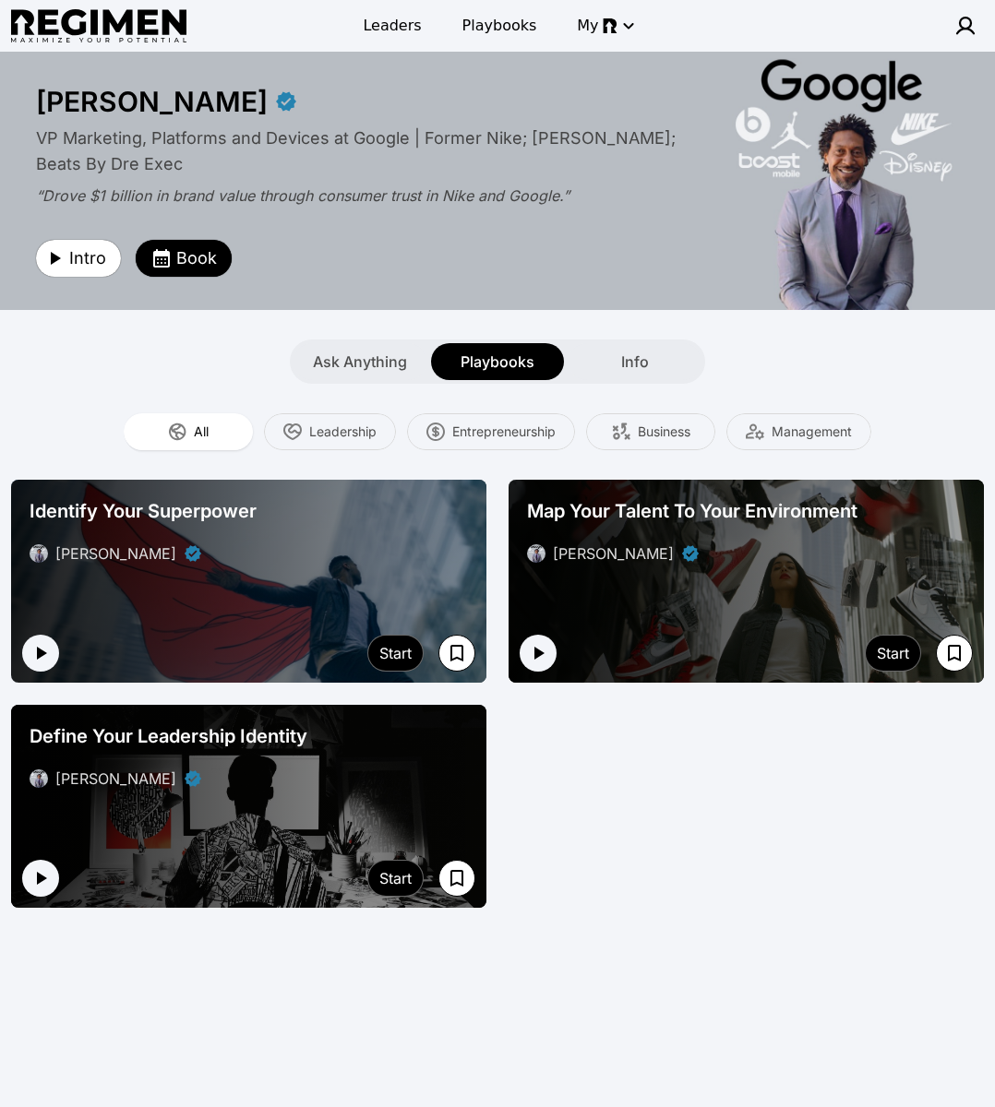
click at [370, 529] on div "Identify Your Superpower Daryl Butler" at bounding box center [248, 531] width 453 height 81
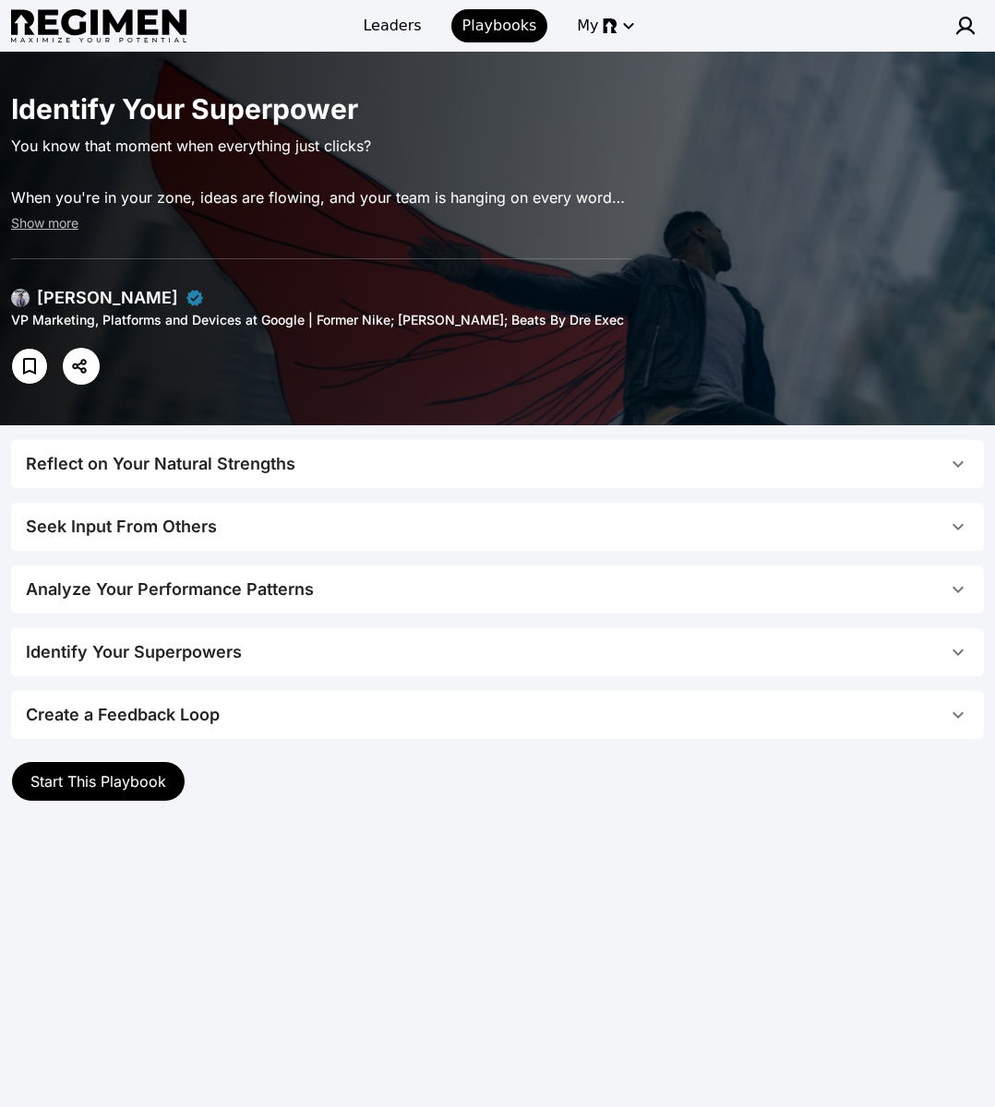
click at [319, 476] on span "Reflect on Your Natural Strengths" at bounding box center [486, 464] width 921 height 26
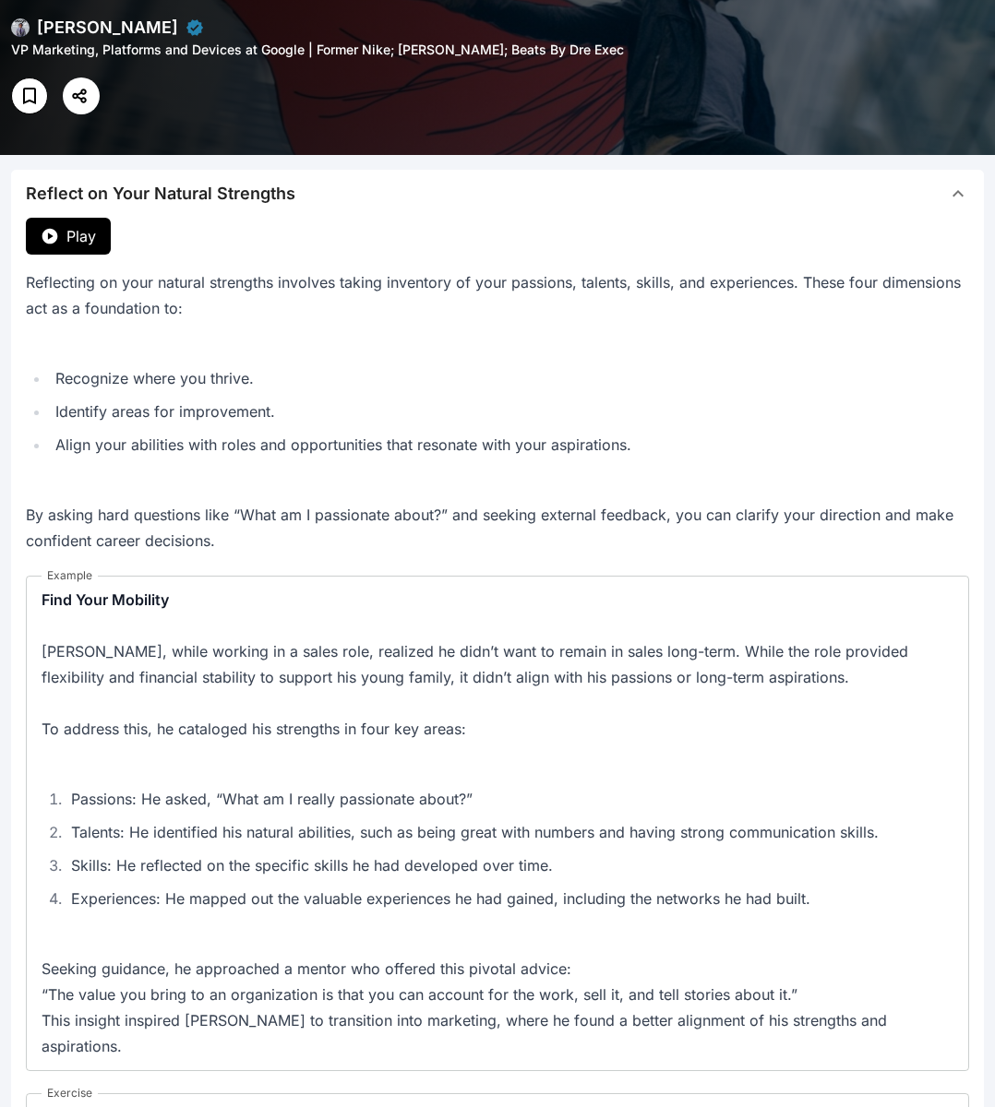
scroll to position [156, 0]
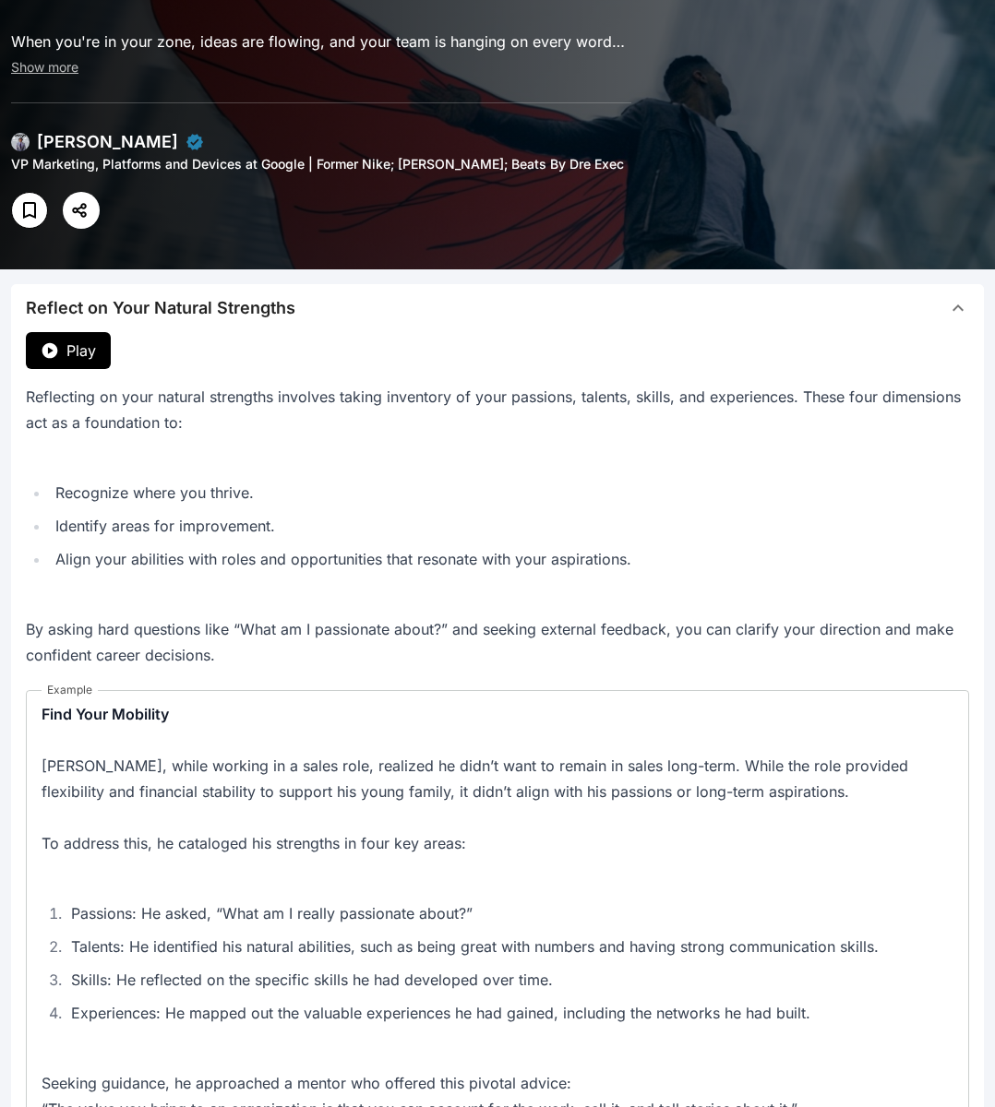
click at [386, 306] on span "Reflect on Your Natural Strengths" at bounding box center [486, 308] width 921 height 26
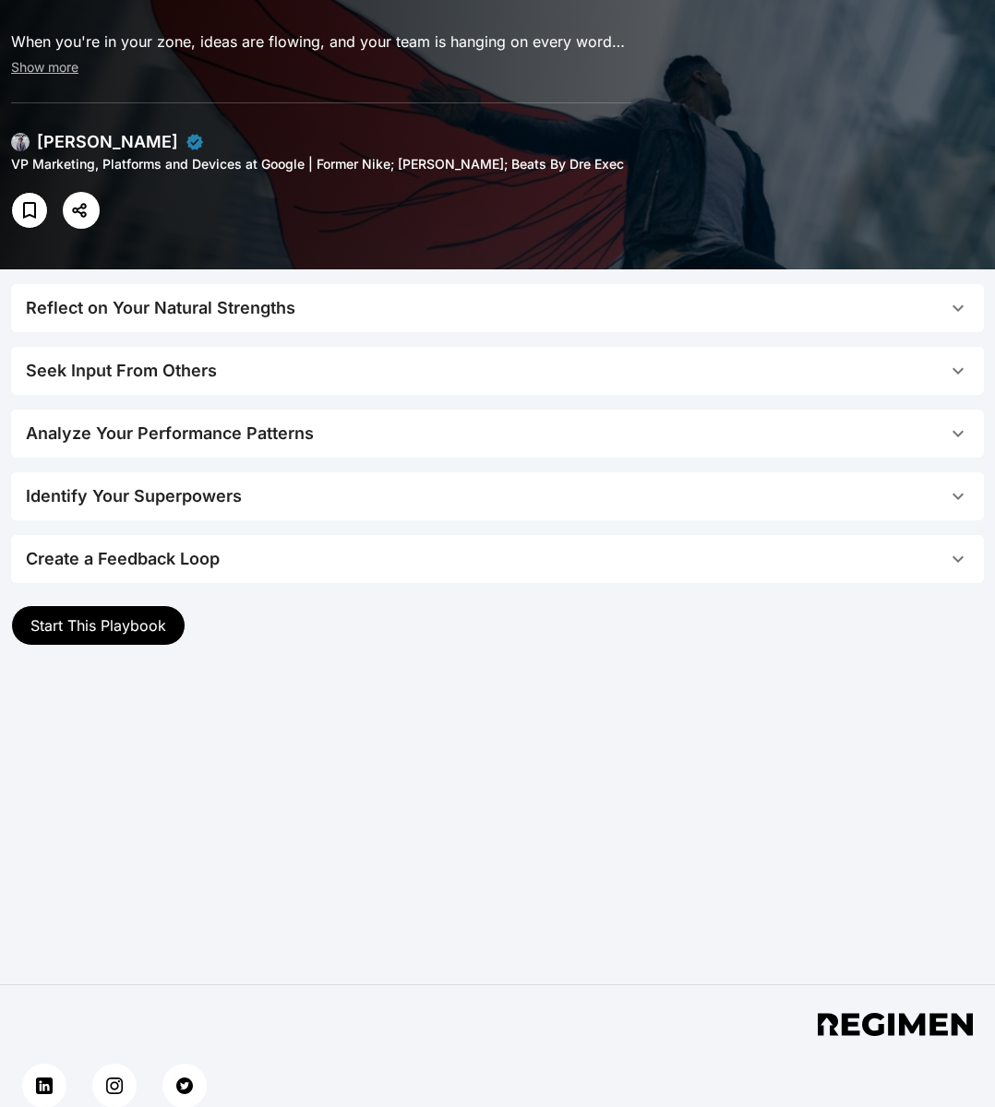
drag, startPoint x: 283, startPoint y: 316, endPoint x: 253, endPoint y: 331, distance: 34.3
click at [283, 316] on div "Reflect on Your Natural Strengths" at bounding box center [160, 308] width 269 height 26
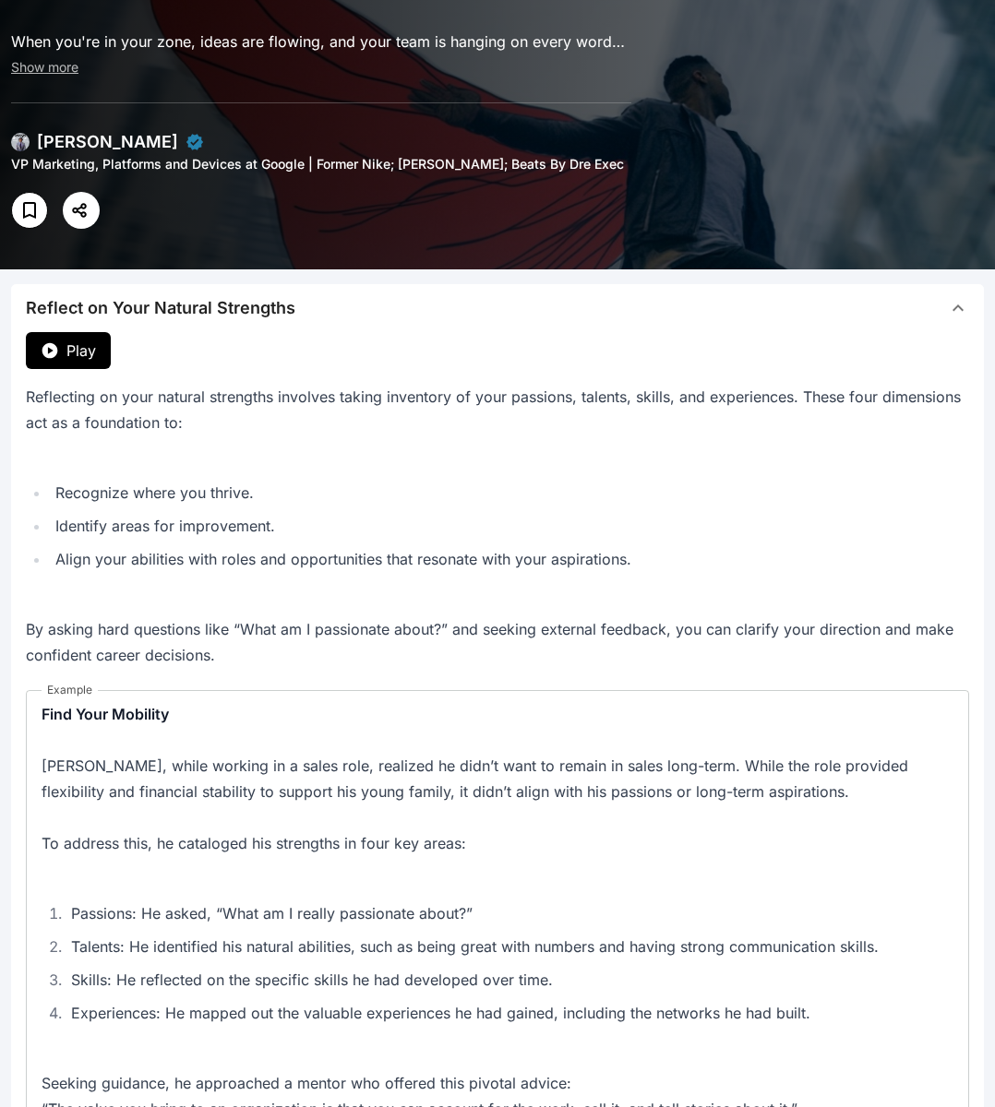
click at [87, 340] on span "Play" at bounding box center [81, 351] width 30 height 22
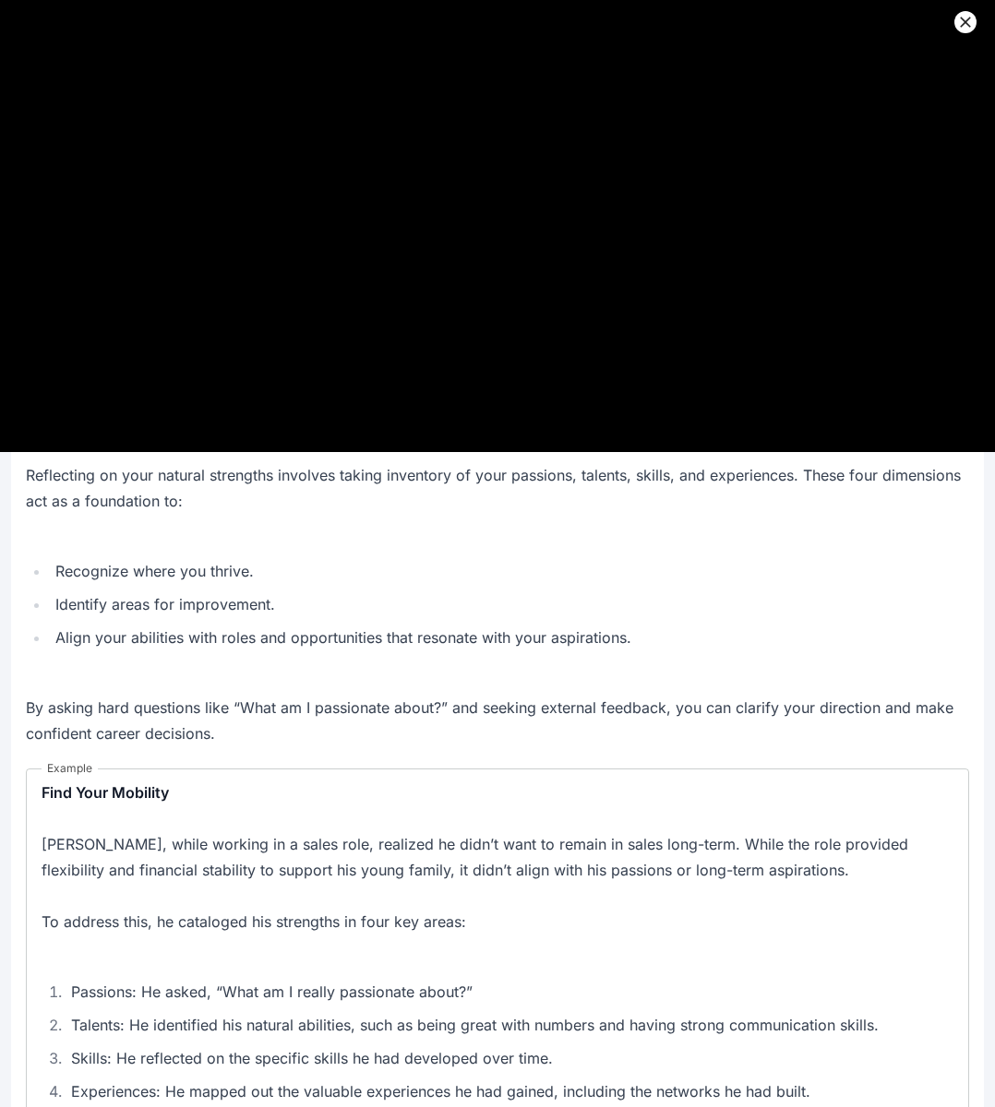
scroll to position [0, 0]
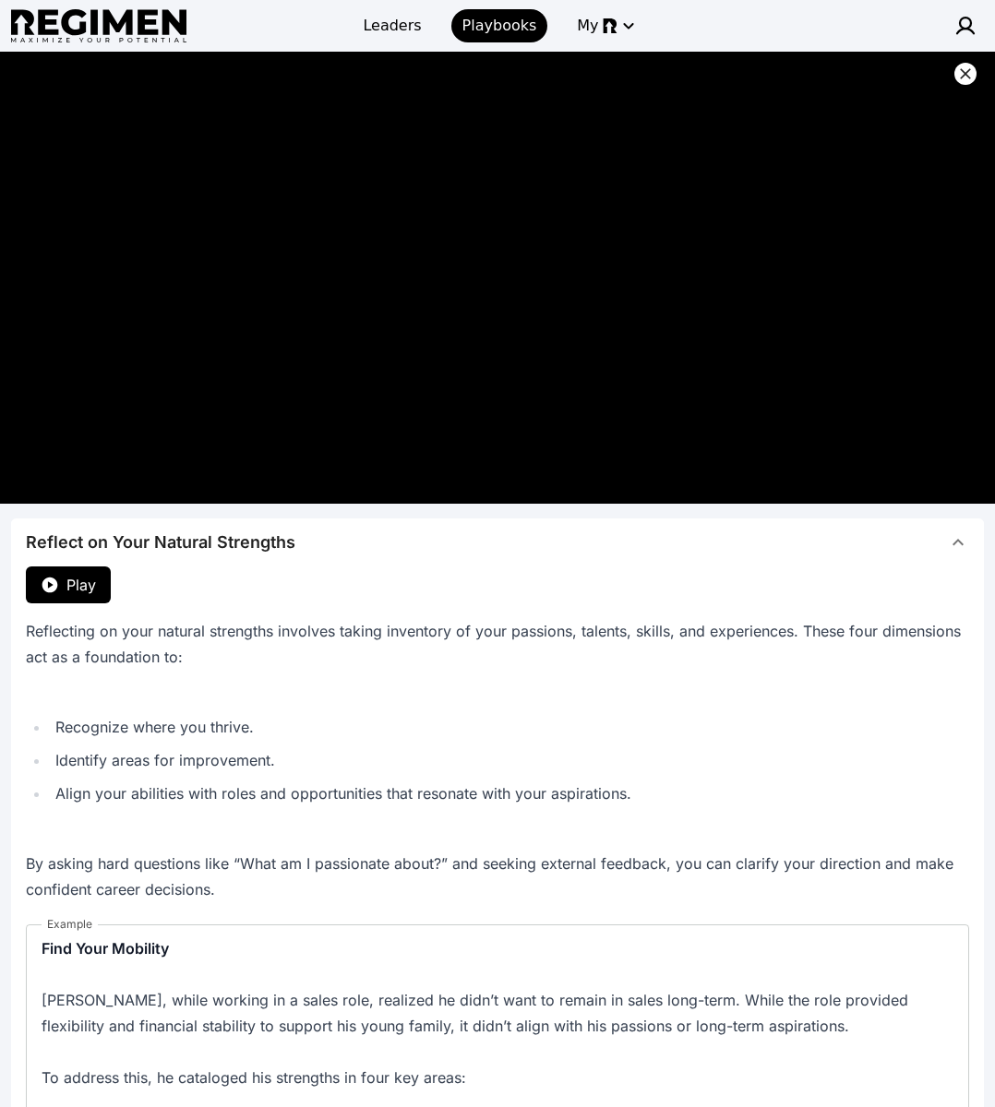
click at [966, 70] on icon at bounding box center [965, 74] width 18 height 18
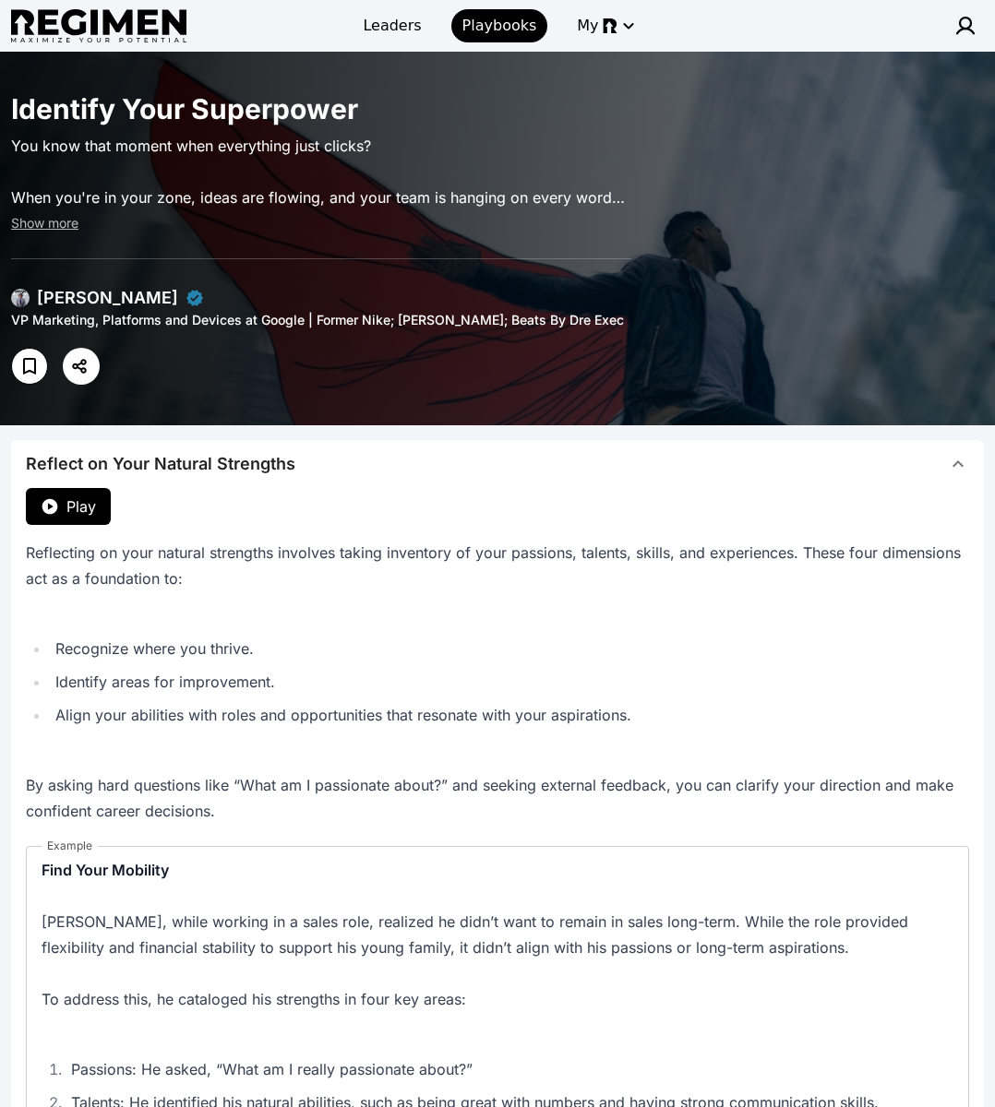
click at [668, 476] on button "Reflect on Your Natural Strengths" at bounding box center [497, 464] width 973 height 48
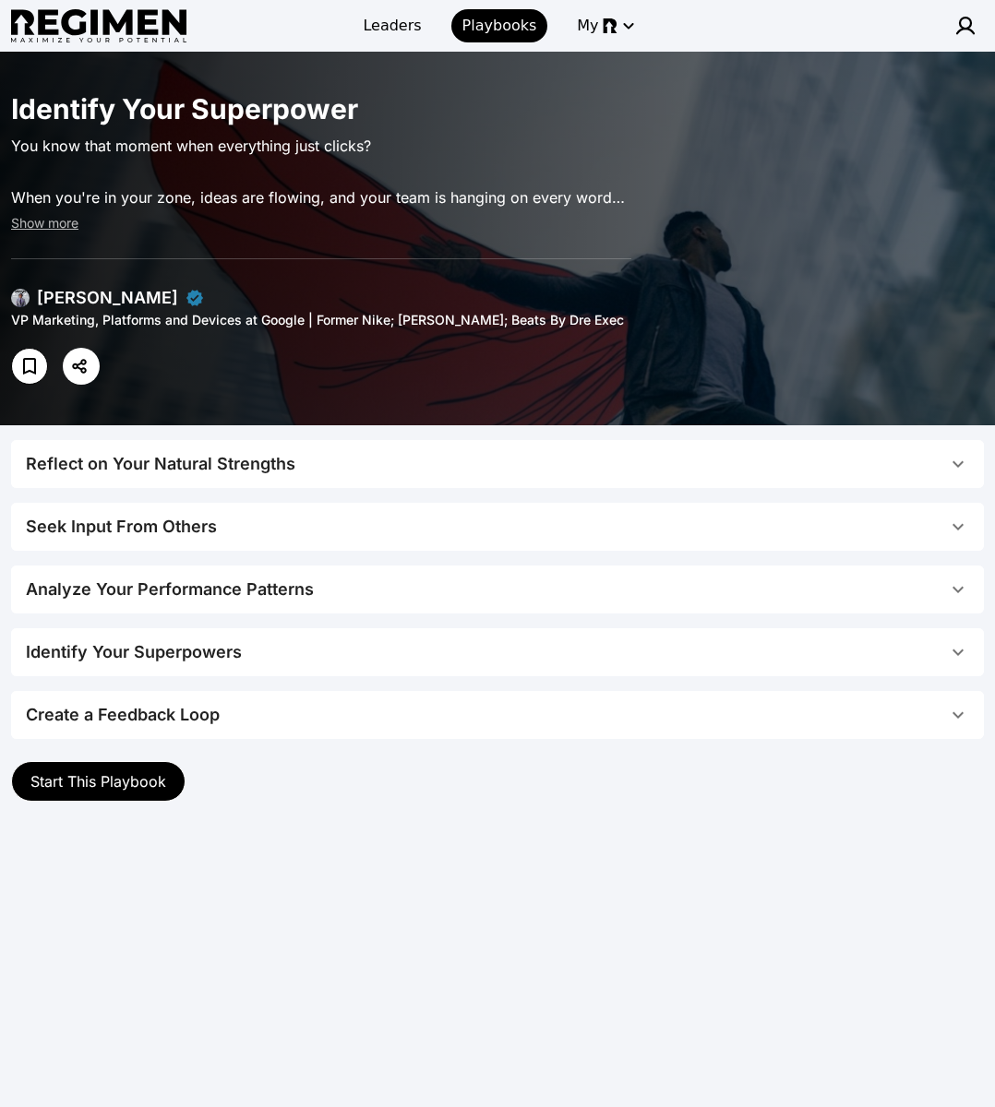
click at [140, 773] on span "Start This Playbook" at bounding box center [98, 781] width 136 height 18
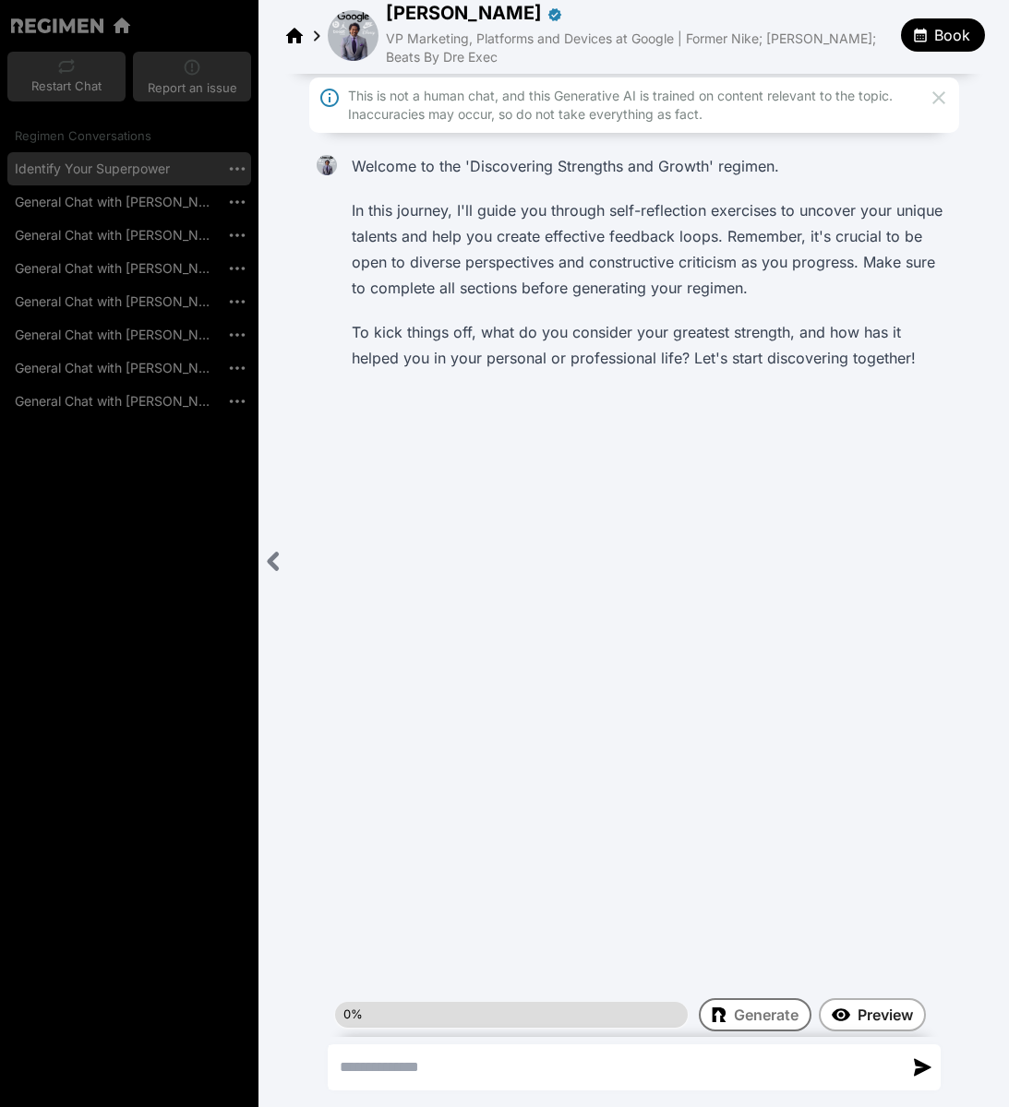
click at [264, 565] on icon "Close sidebar" at bounding box center [273, 561] width 23 height 23
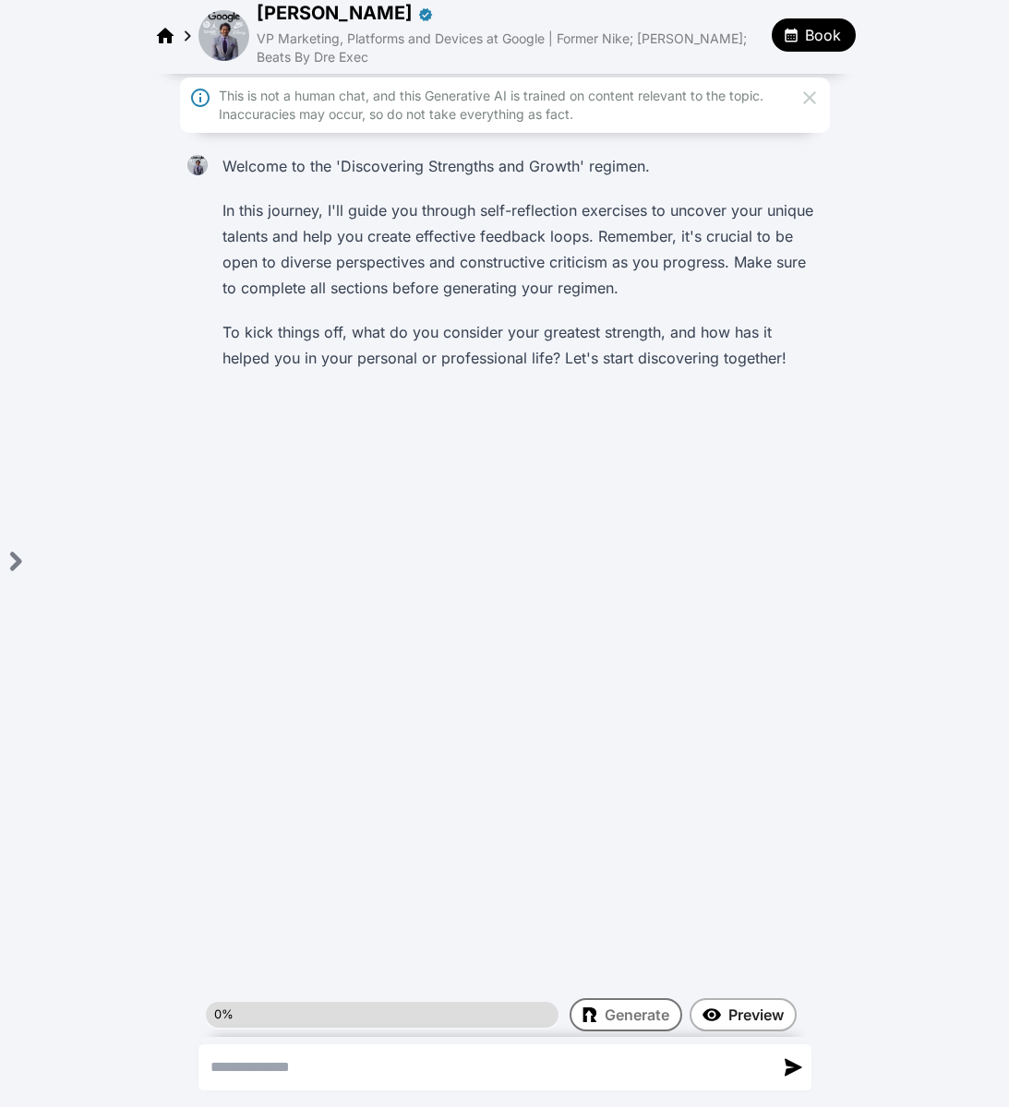
click at [232, 30] on img at bounding box center [223, 35] width 51 height 51
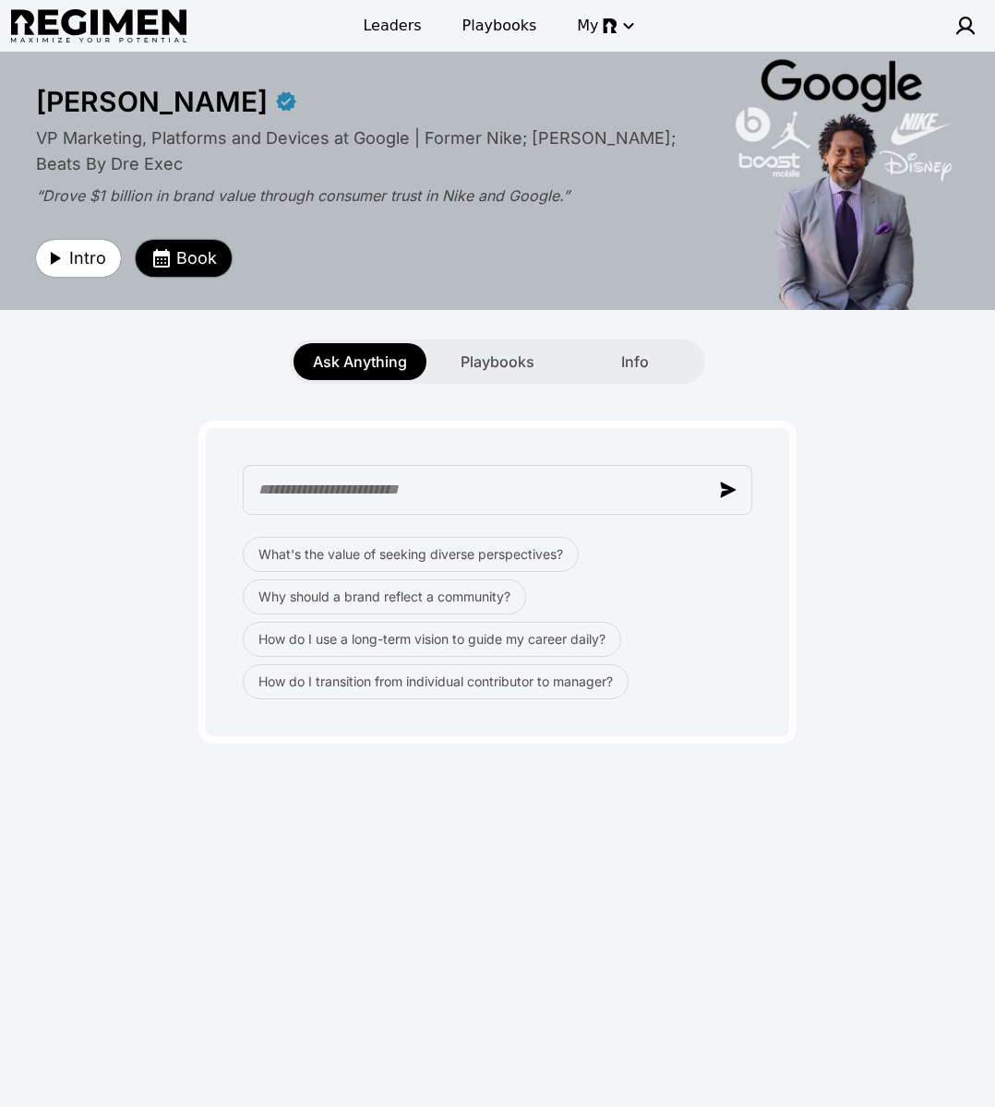
click at [198, 248] on span "Book" at bounding box center [196, 258] width 41 height 26
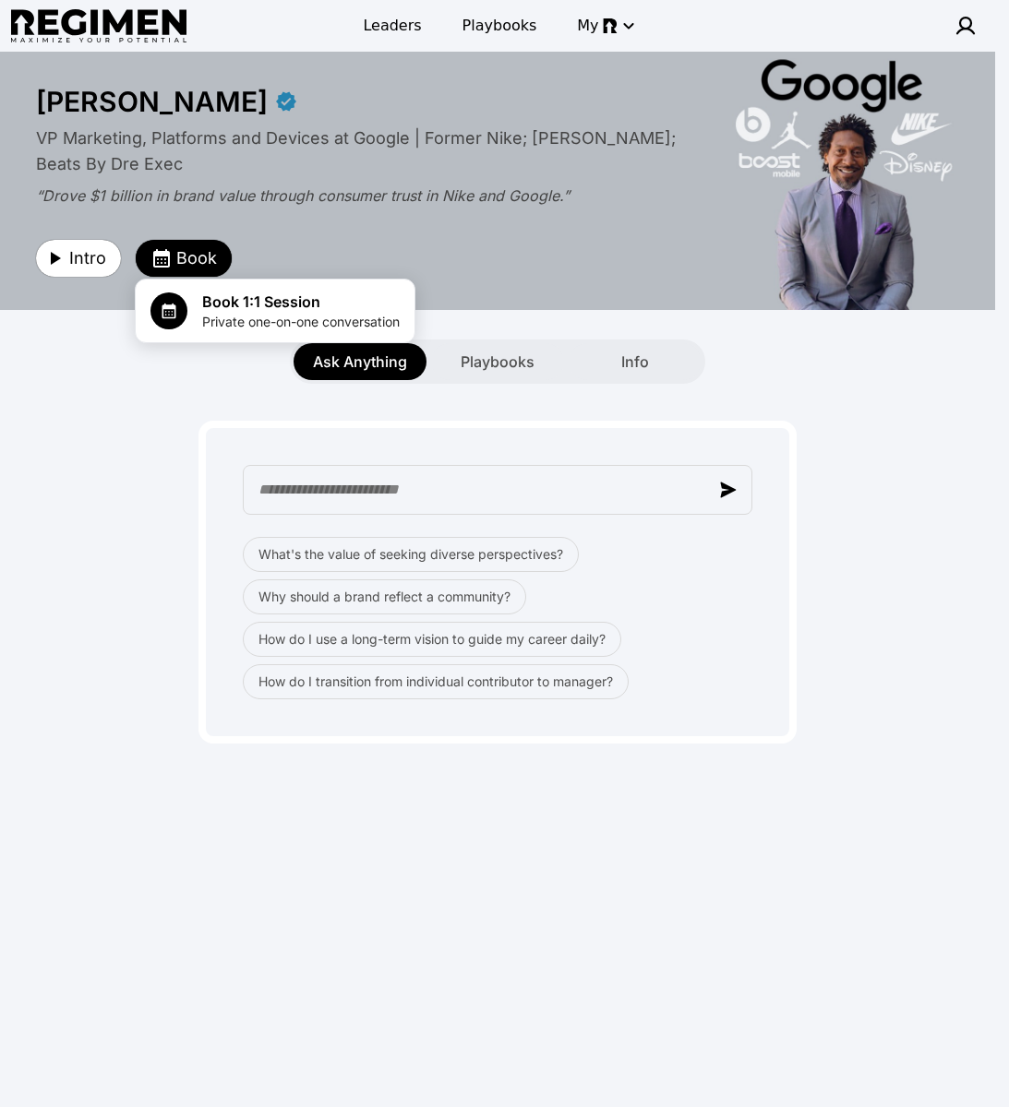
click at [853, 388] on div at bounding box center [504, 553] width 1009 height 1107
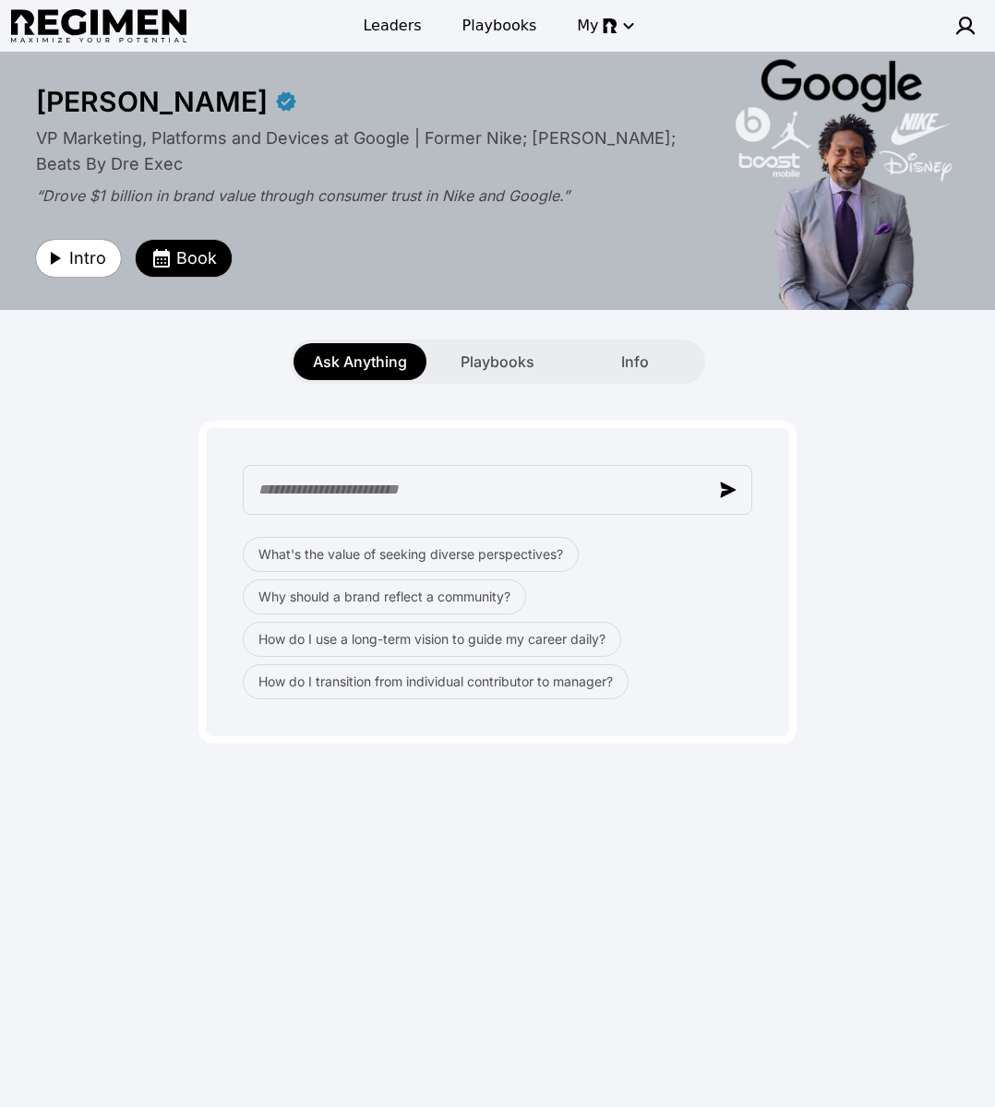
click at [537, 237] on div "Intro Book" at bounding box center [363, 245] width 655 height 63
click at [121, 316] on div "Ask Anything Playbooks Info" at bounding box center [497, 347] width 995 height 74
click at [83, 263] on span "Intro" at bounding box center [87, 258] width 37 height 26
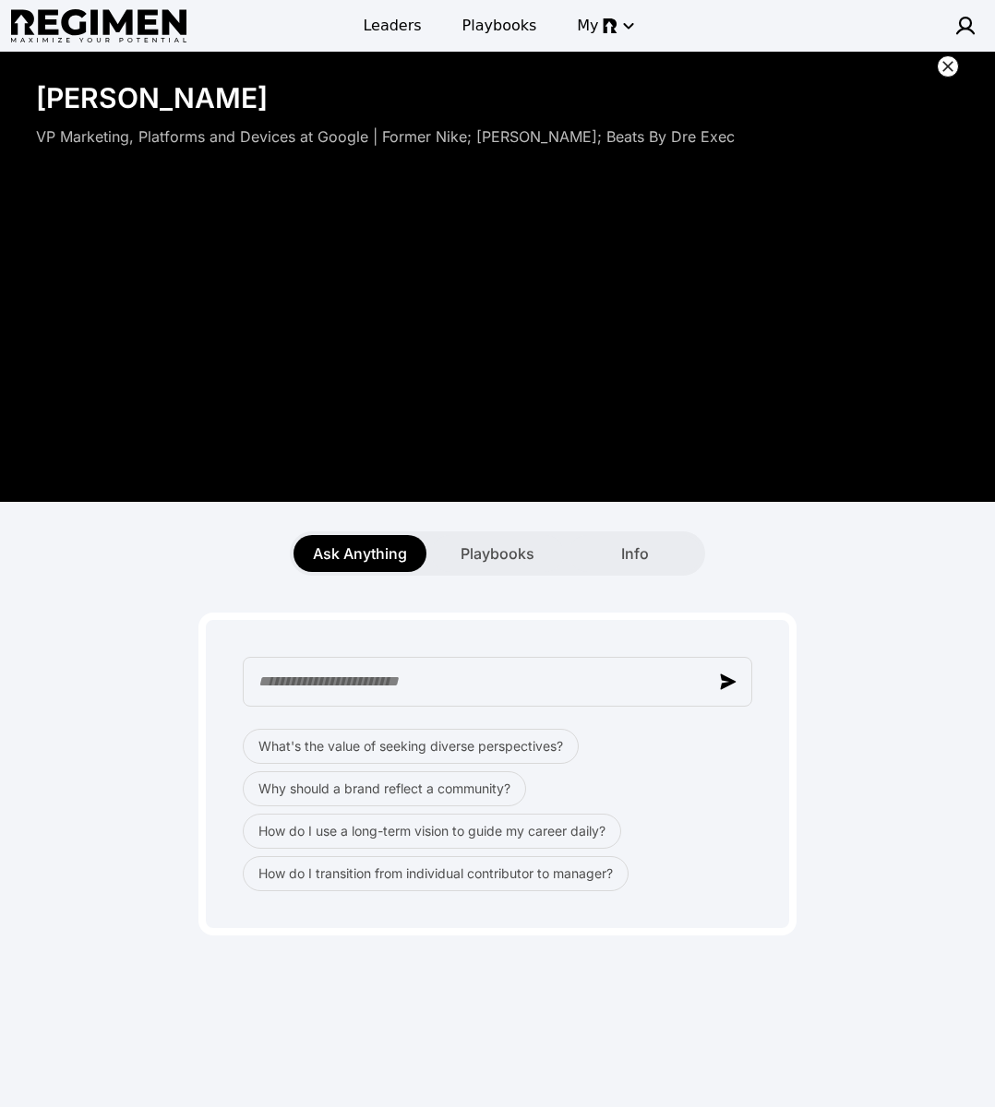
click at [947, 63] on icon at bounding box center [947, 66] width 18 height 18
